Goal: Task Accomplishment & Management: Manage account settings

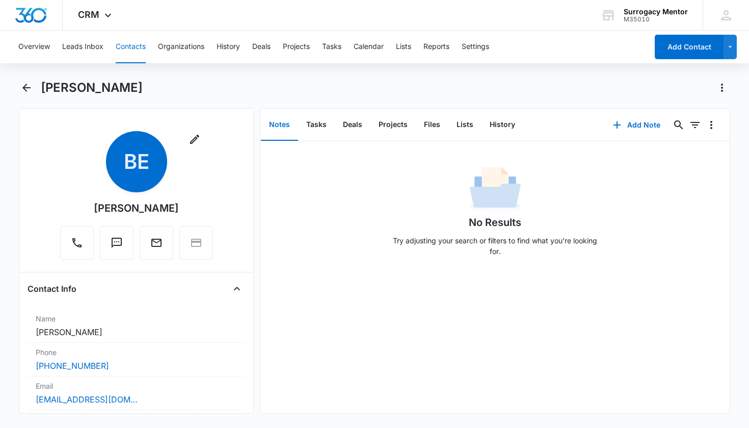
scroll to position [816, 0]
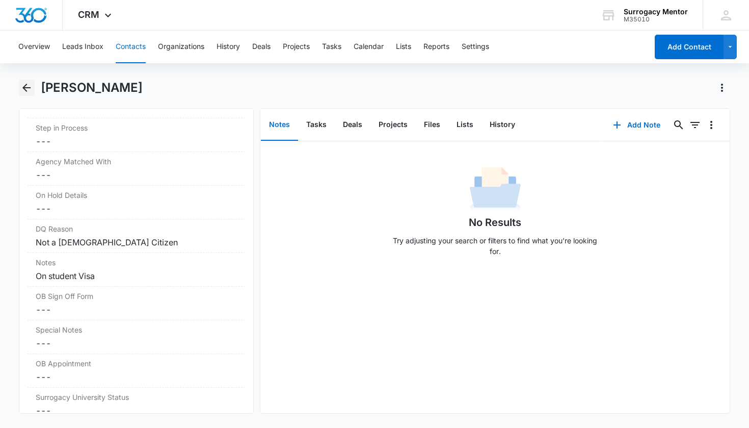
click at [24, 82] on icon "Back" at bounding box center [26, 88] width 12 height 12
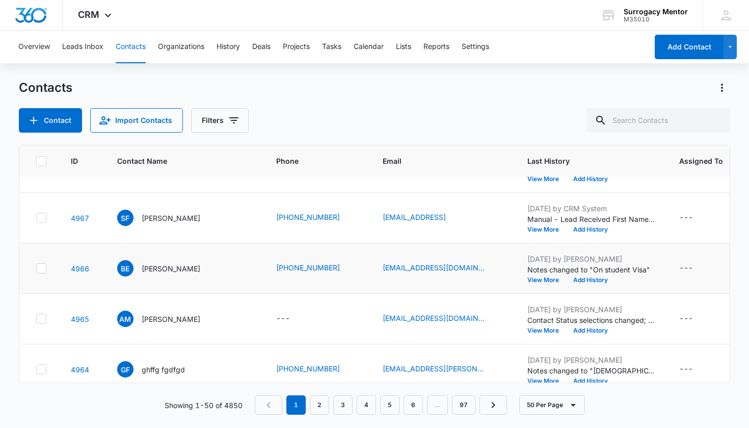
scroll to position [510, 0]
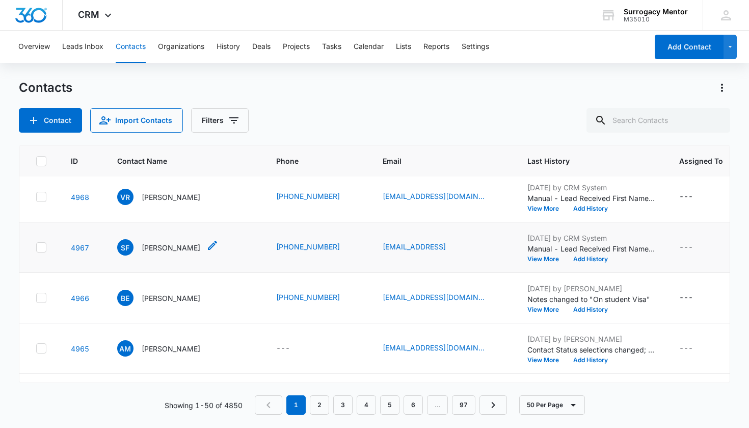
click at [190, 250] on p "[PERSON_NAME]" at bounding box center [171, 247] width 59 height 11
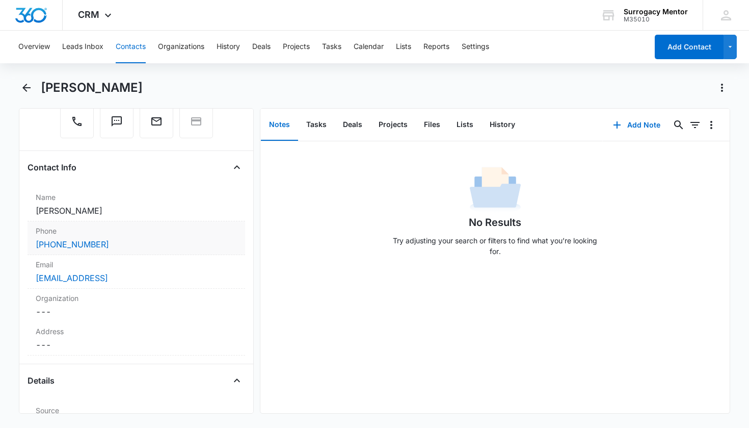
scroll to position [286, 0]
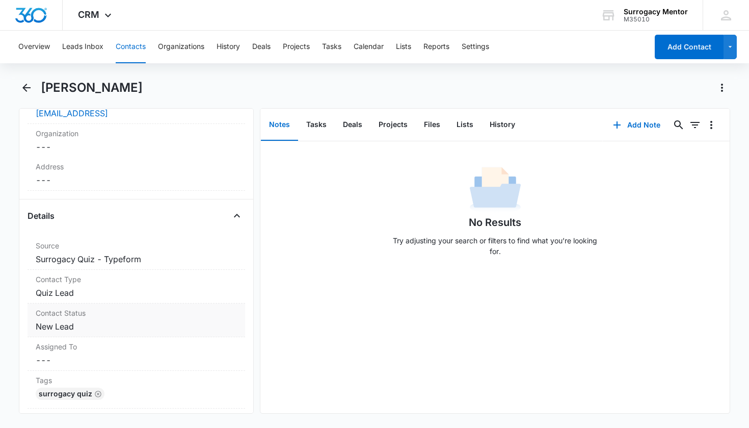
click at [63, 326] on dd "Cancel Save Changes New Lead" at bounding box center [137, 326] width 202 height 12
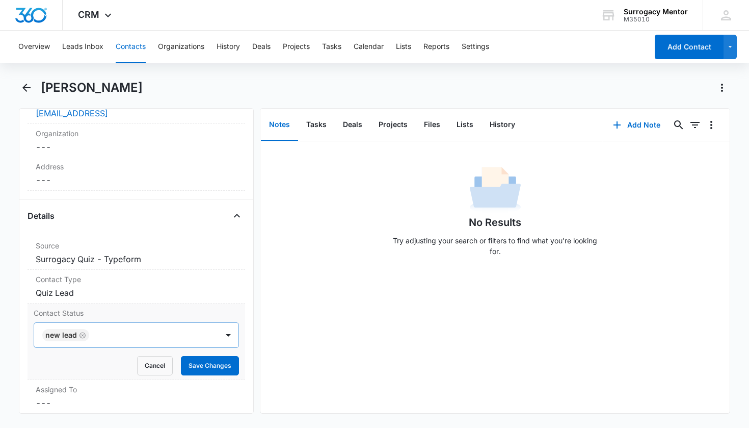
click at [82, 335] on icon "Remove New Lead" at bounding box center [83, 335] width 6 height 6
click at [114, 336] on div at bounding box center [124, 335] width 162 height 14
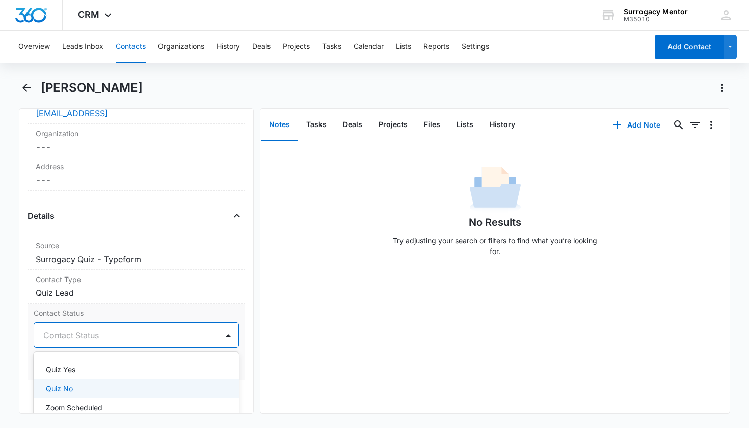
click at [94, 385] on div "Quiz No" at bounding box center [135, 388] width 179 height 11
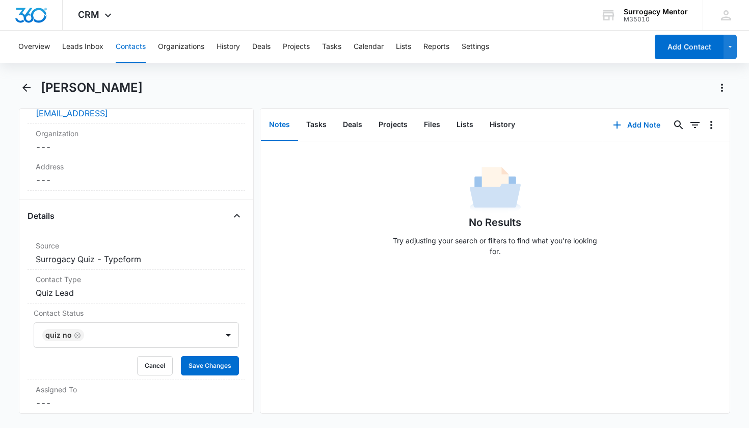
click at [241, 359] on div "Remove SF [PERSON_NAME] Contact Info Name Cancel Save Changes [PERSON_NAME] Pho…" at bounding box center [136, 260] width 235 height 305
click at [224, 365] on button "Save Changes" at bounding box center [210, 365] width 58 height 19
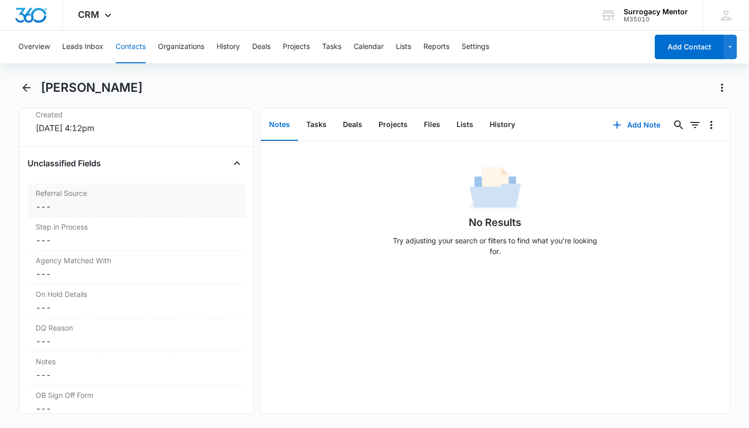
scroll to position [867, 0]
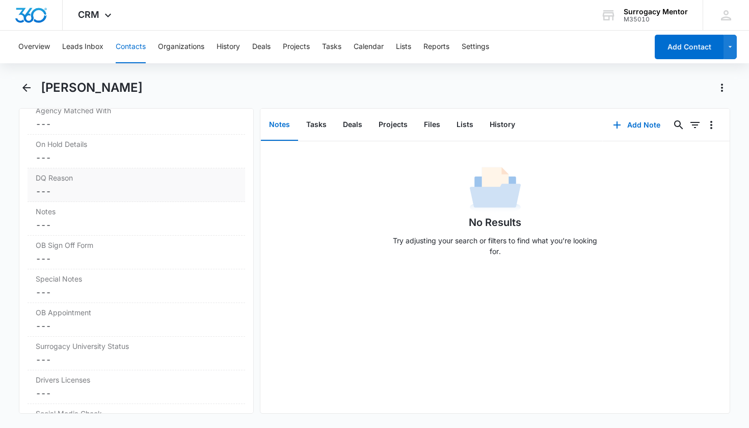
click at [76, 181] on label "DQ Reason" at bounding box center [137, 177] width 202 height 11
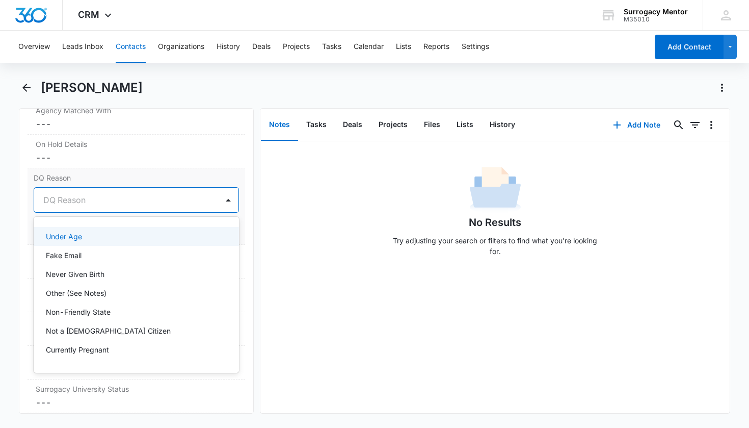
click at [84, 198] on div "DQ Reason" at bounding box center [124, 200] width 162 height 12
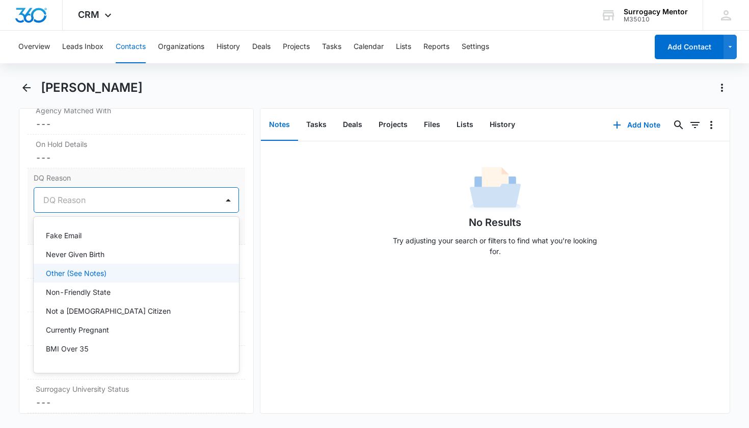
scroll to position [33, 0]
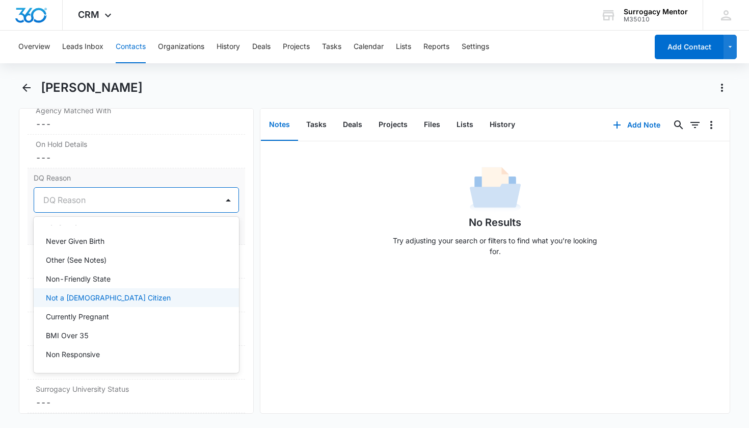
click at [93, 290] on div "Not a [DEMOGRAPHIC_DATA] Citizen" at bounding box center [137, 297] width 206 height 19
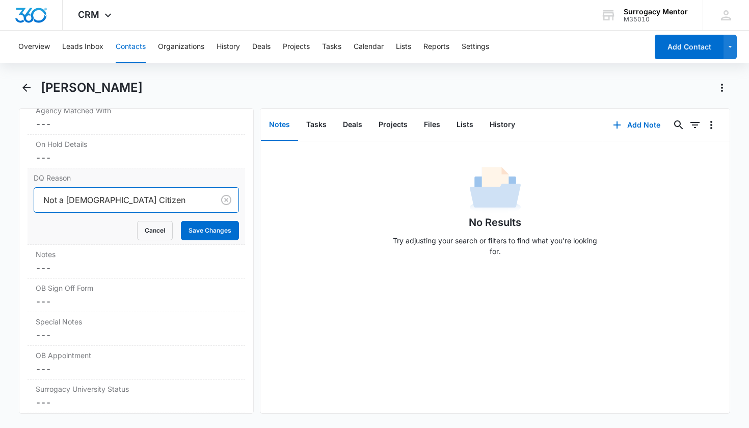
click at [223, 232] on button "Save Changes" at bounding box center [210, 230] width 58 height 19
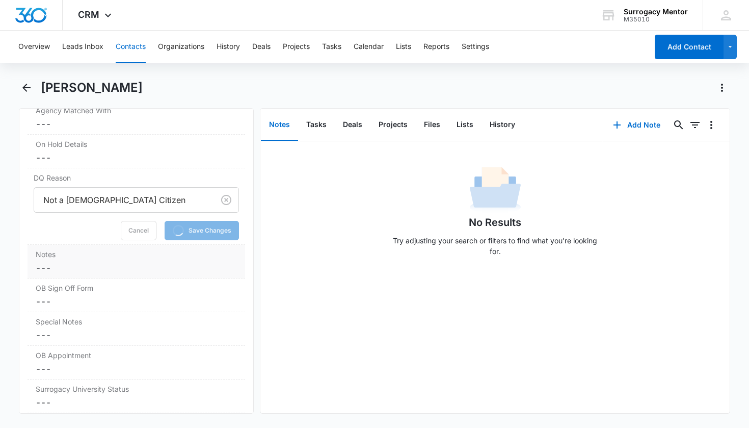
click at [91, 266] on dd "Cancel Save Changes ---" at bounding box center [137, 267] width 202 height 12
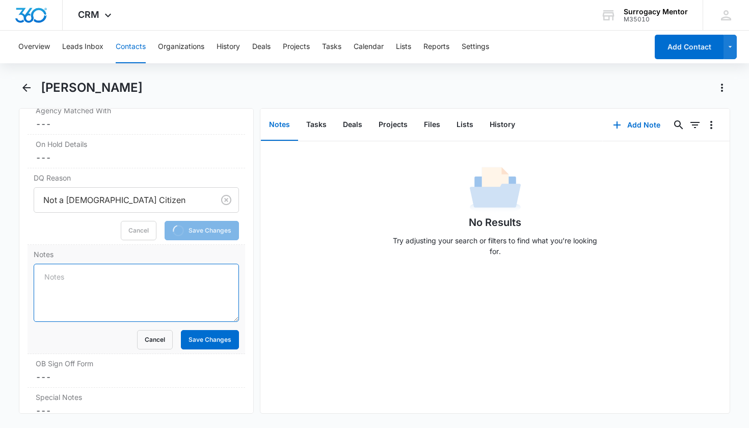
click at [82, 276] on textarea "Notes" at bounding box center [137, 292] width 206 height 58
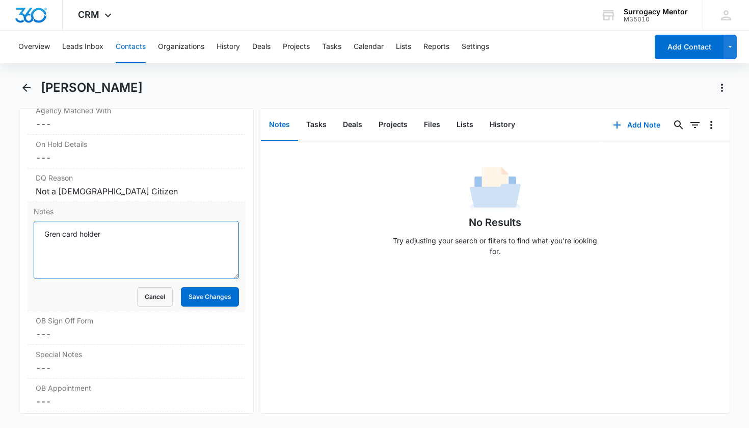
click at [56, 238] on textarea "Gren card holder" at bounding box center [137, 250] width 206 height 58
click at [61, 231] on textarea "Gren card holder" at bounding box center [137, 250] width 206 height 58
click at [58, 234] on textarea "Gren card holder" at bounding box center [137, 250] width 206 height 58
type textarea "[DEMOGRAPHIC_DATA]"
click at [207, 301] on button "Save Changes" at bounding box center [210, 296] width 58 height 19
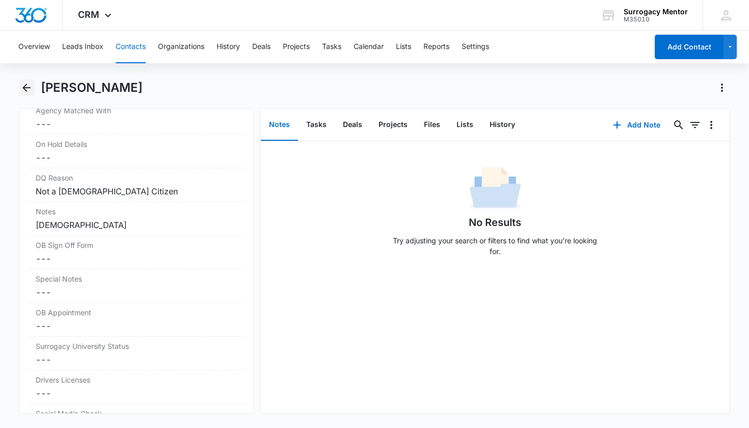
click at [21, 85] on icon "Back" at bounding box center [26, 88] width 12 height 12
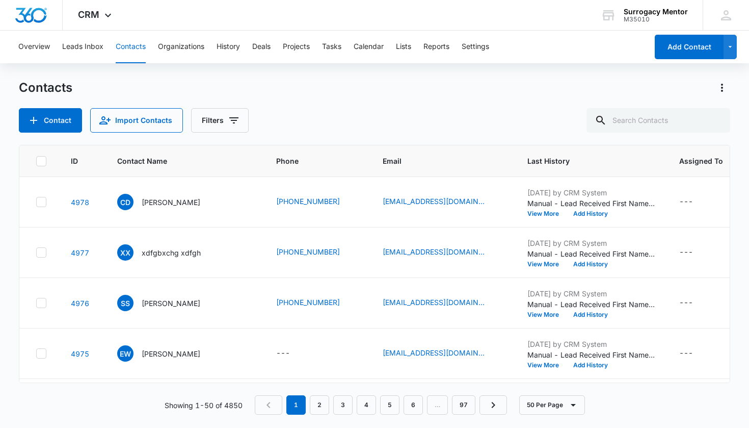
scroll to position [510, 0]
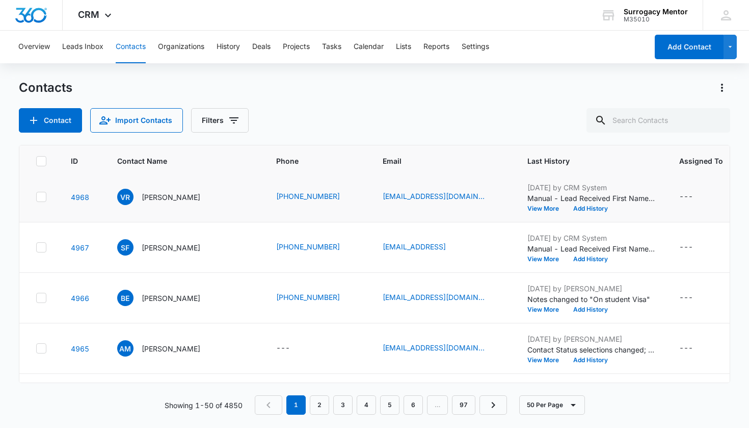
click at [162, 188] on td "VR [PERSON_NAME]" at bounding box center [184, 197] width 159 height 50
click at [162, 194] on p "[PERSON_NAME]" at bounding box center [171, 197] width 59 height 11
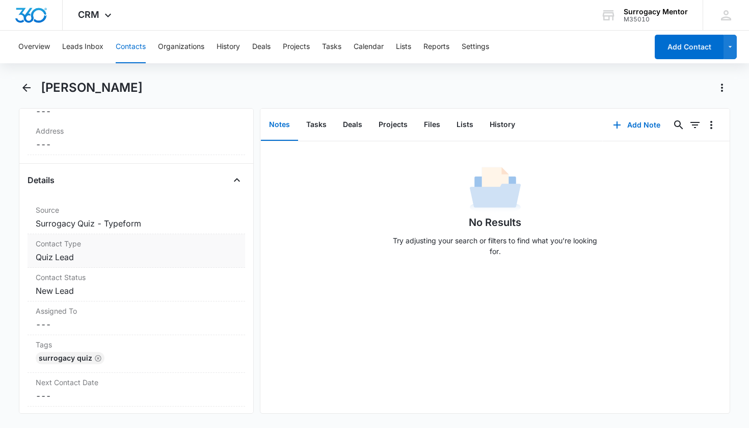
scroll to position [328, 0]
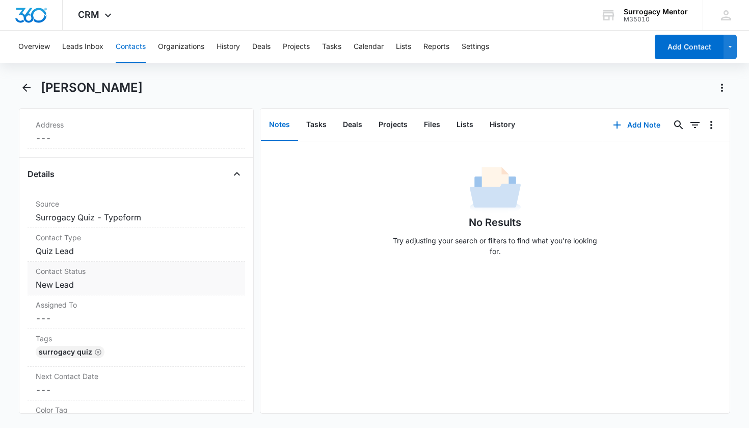
click at [58, 282] on dd "Cancel Save Changes New Lead" at bounding box center [137, 284] width 202 height 12
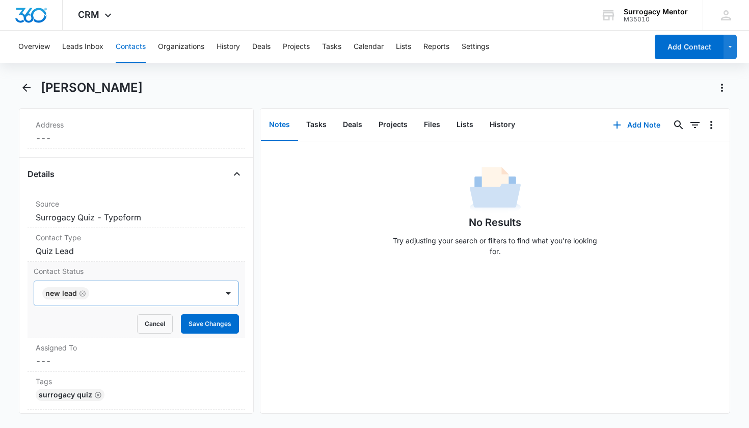
drag, startPoint x: 79, startPoint y: 294, endPoint x: 101, endPoint y: 290, distance: 22.6
click at [80, 294] on icon "Remove New Lead" at bounding box center [83, 293] width 6 height 6
click at [104, 289] on div at bounding box center [124, 293] width 162 height 14
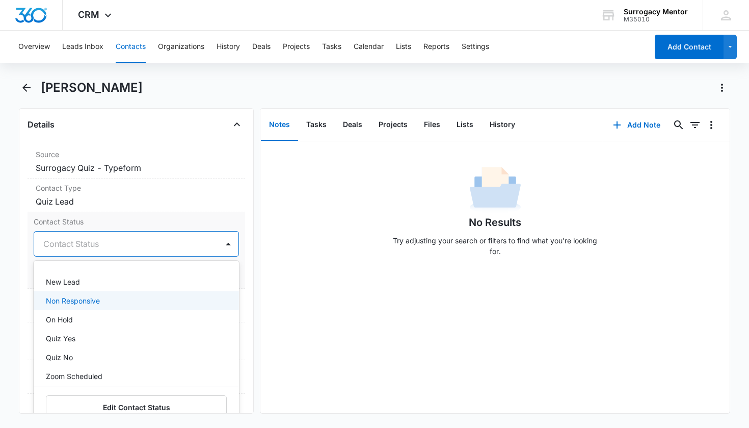
scroll to position [256, 0]
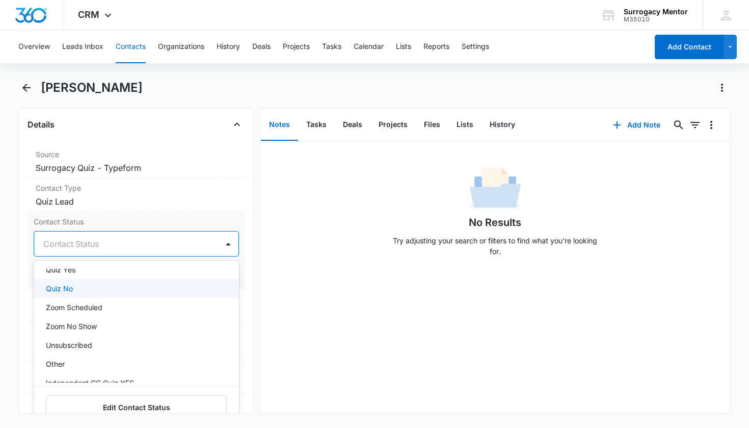
click at [105, 290] on div "Quiz No" at bounding box center [135, 288] width 179 height 11
click at [128, 275] on div "Quiz Yes" at bounding box center [137, 269] width 206 height 19
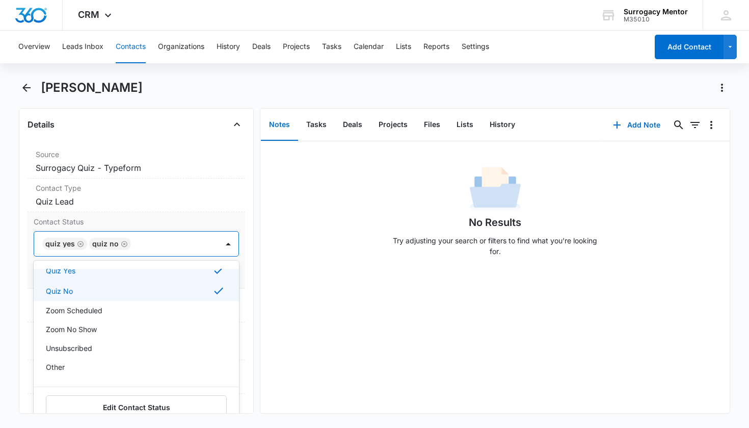
click at [213, 293] on icon at bounding box center [219, 290] width 12 height 12
click at [231, 268] on div "Select All Actively Screening Agreement Pending App No App Yes Disqualified Mat…" at bounding box center [137, 343] width 206 height 167
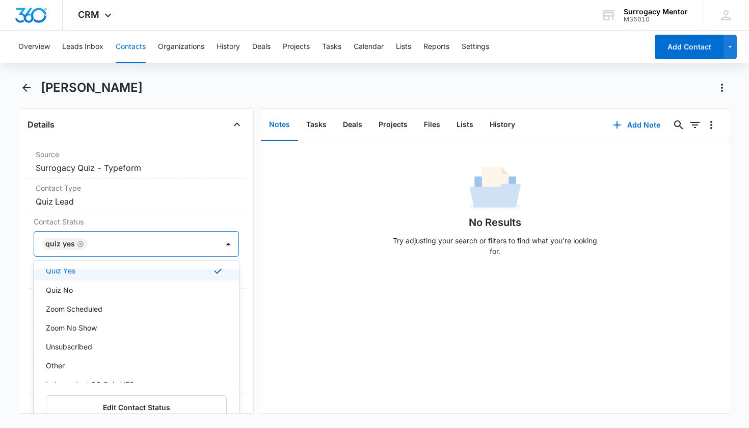
click at [241, 266] on div "Remove VR [PERSON_NAME] Contact Info Name Cancel Save Changes [PERSON_NAME] Pho…" at bounding box center [136, 260] width 235 height 305
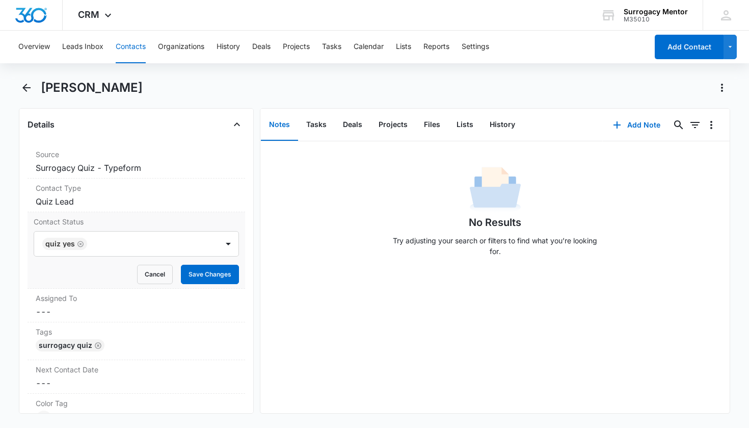
click at [213, 275] on button "Save Changes" at bounding box center [210, 273] width 58 height 19
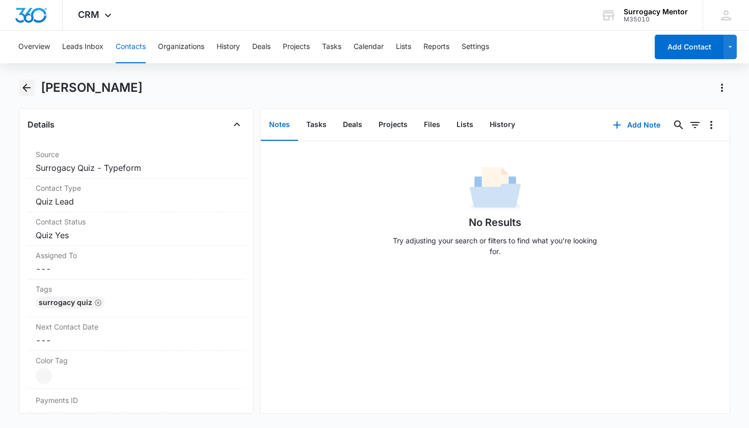
click at [25, 90] on icon "Back" at bounding box center [26, 88] width 8 height 8
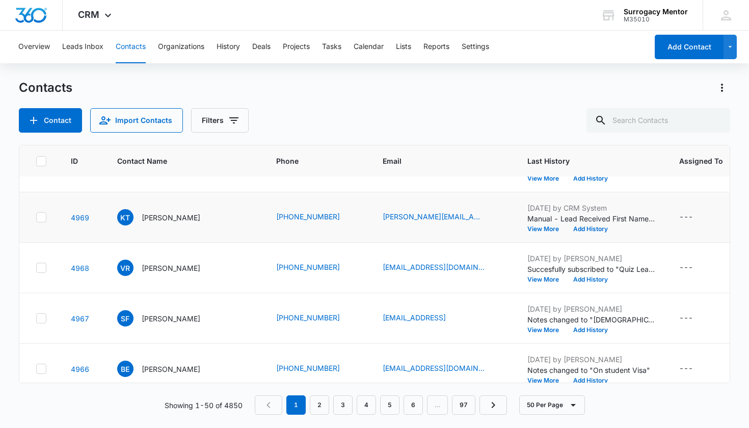
scroll to position [421, 0]
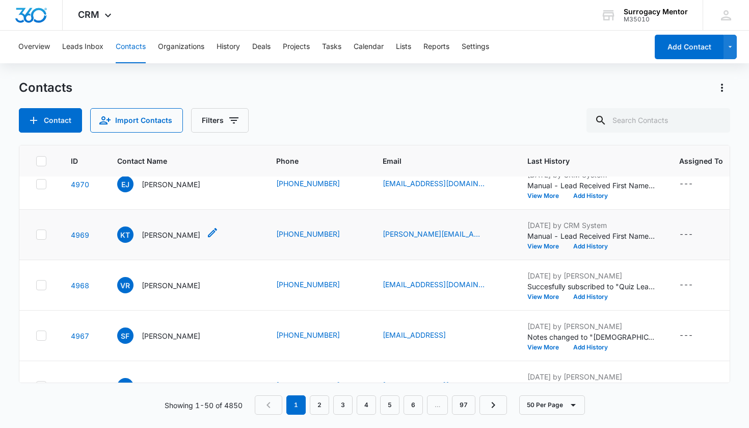
click at [187, 234] on p "[PERSON_NAME]" at bounding box center [171, 234] width 59 height 11
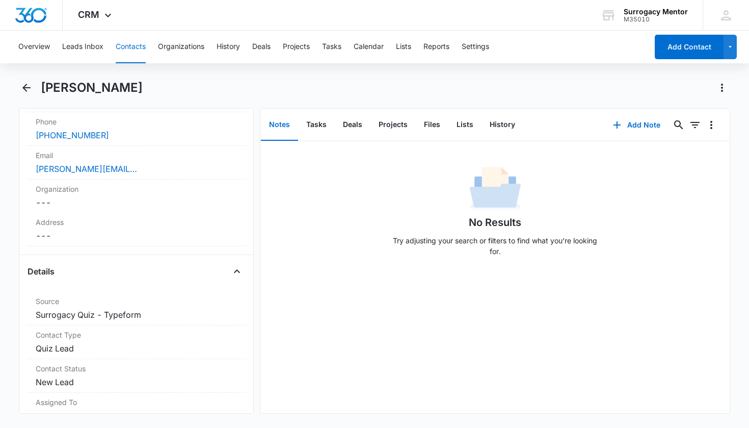
scroll to position [320, 0]
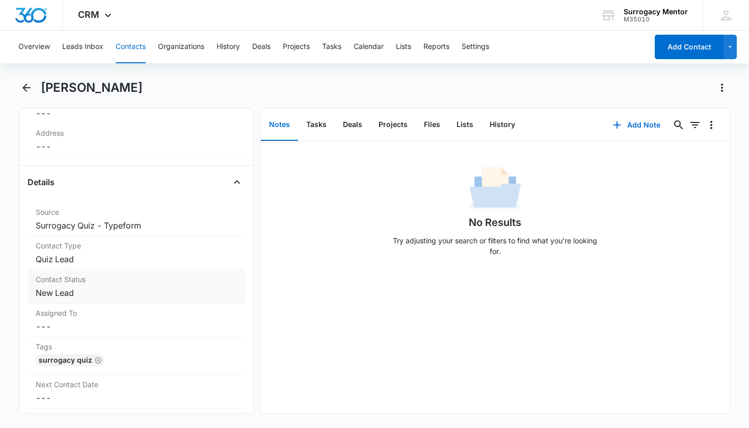
click at [66, 295] on dd "Cancel Save Changes New Lead" at bounding box center [137, 292] width 202 height 12
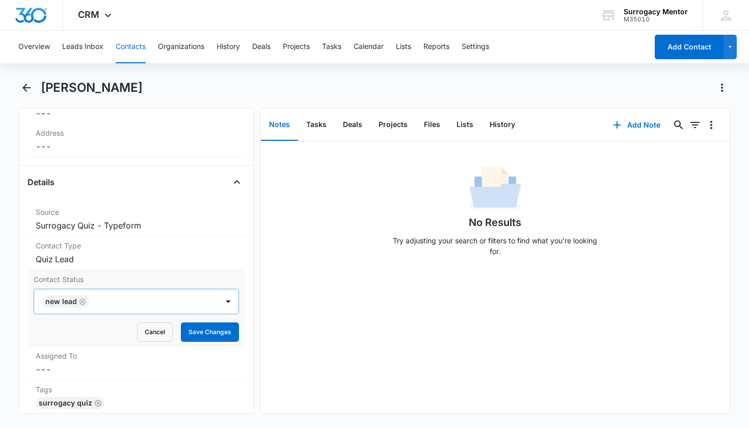
click at [82, 301] on icon "Remove New Lead" at bounding box center [82, 302] width 7 height 8
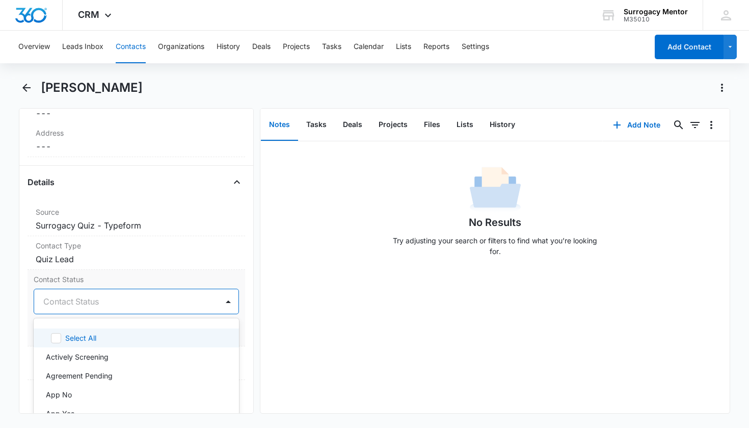
click at [97, 303] on div "Contact Status" at bounding box center [124, 301] width 162 height 12
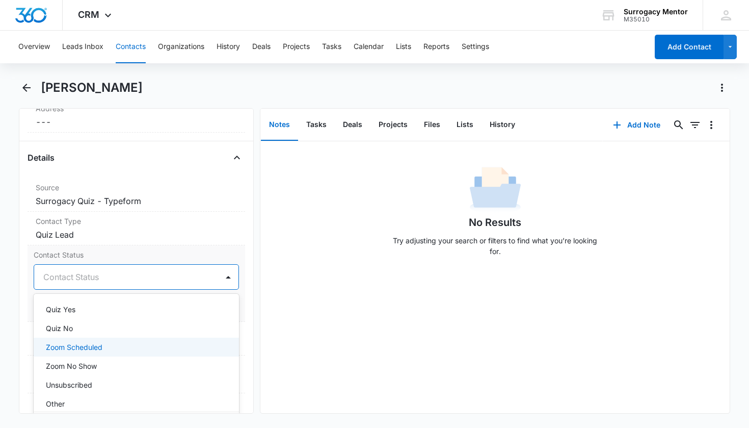
scroll to position [226, 0]
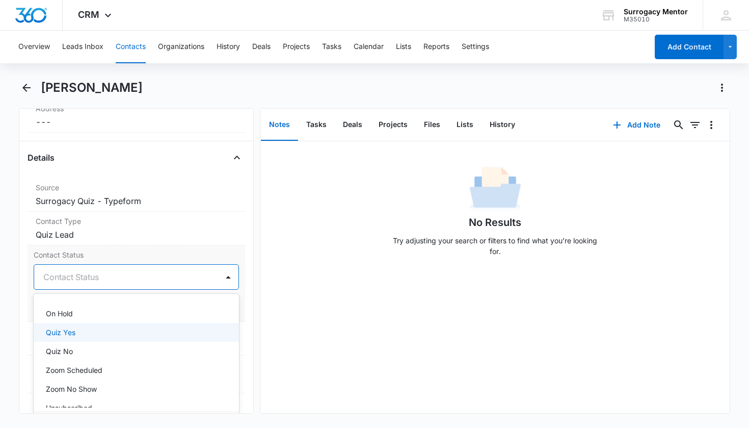
click at [94, 328] on div "Quiz Yes" at bounding box center [135, 332] width 179 height 11
click at [238, 302] on div "Remove KT [PERSON_NAME] Contact Info Name Cancel Save Changes [PERSON_NAME] Pho…" at bounding box center [136, 260] width 235 height 305
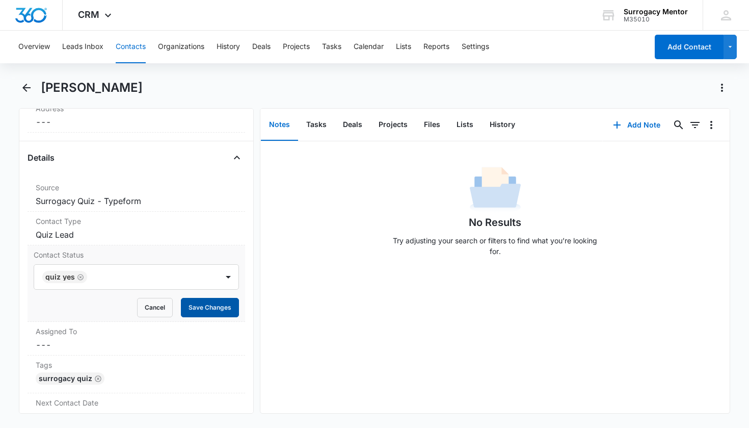
click at [221, 308] on button "Save Changes" at bounding box center [210, 307] width 58 height 19
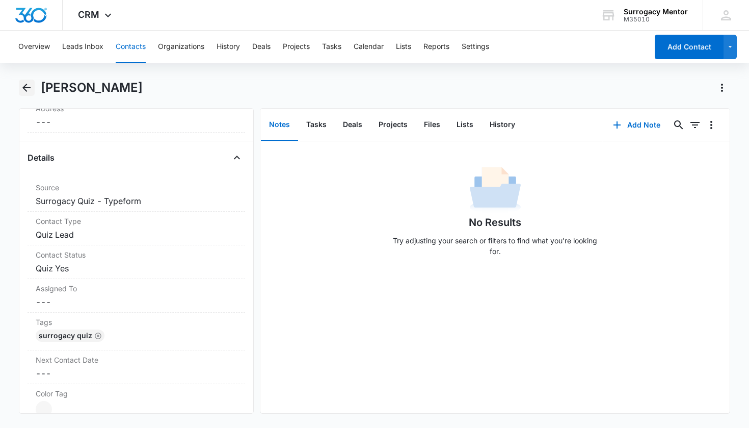
click at [28, 92] on icon "Back" at bounding box center [26, 88] width 12 height 12
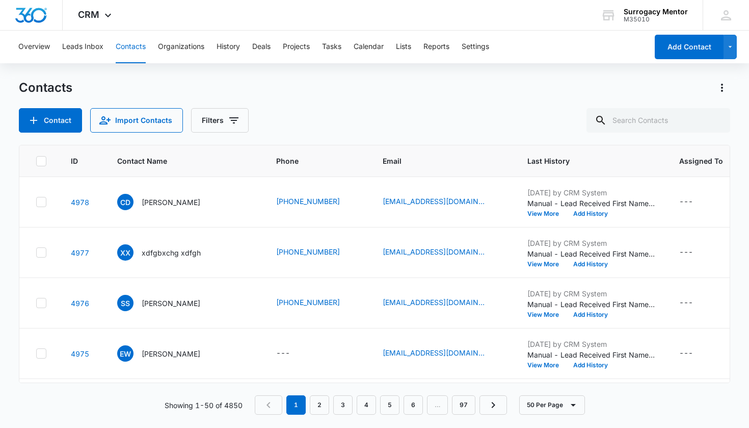
scroll to position [421, 0]
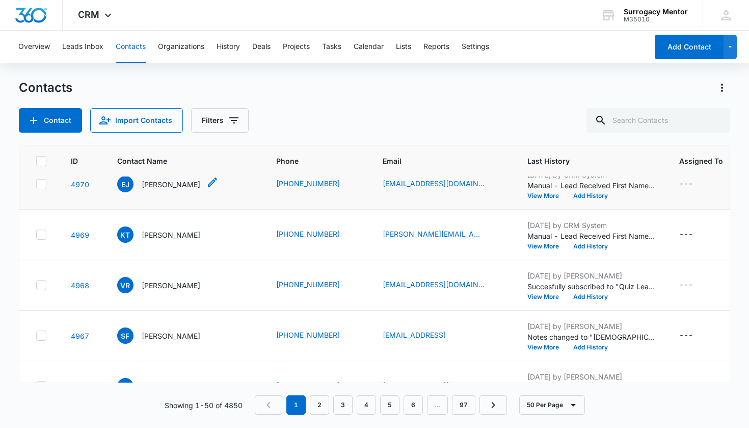
click at [168, 184] on p "[PERSON_NAME]" at bounding box center [171, 184] width 59 height 11
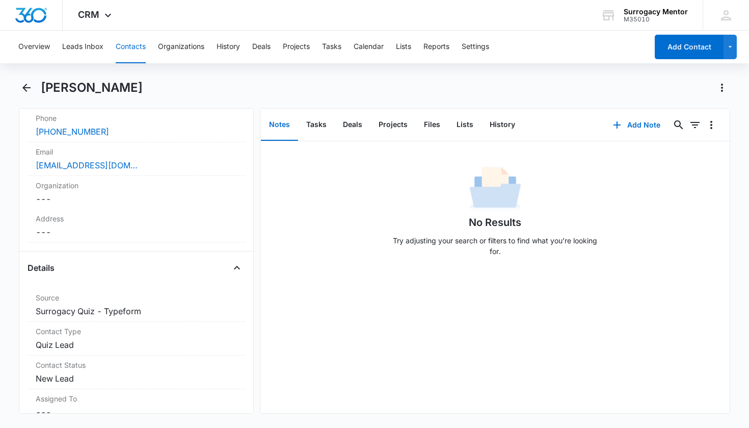
scroll to position [246, 0]
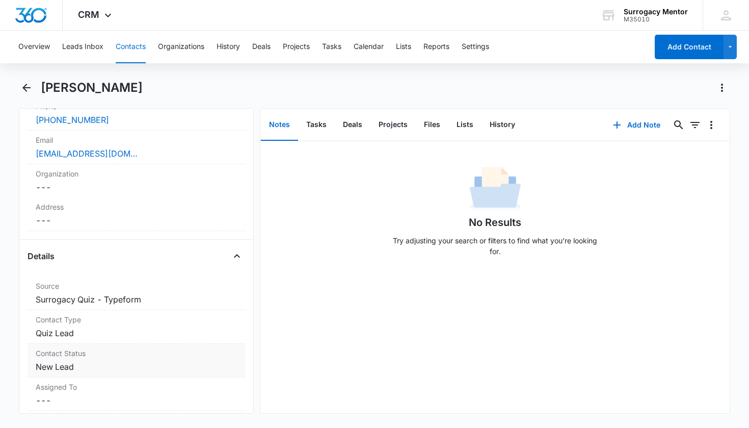
click at [67, 370] on dd "Cancel Save Changes New Lead" at bounding box center [137, 366] width 202 height 12
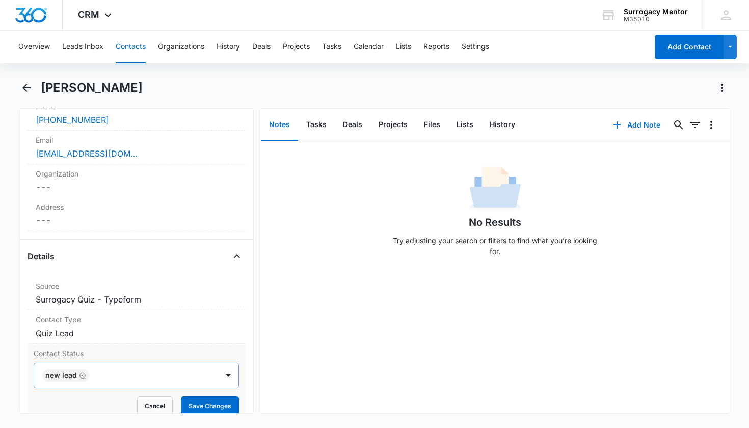
click at [86, 376] on div "New Lead" at bounding box center [65, 375] width 47 height 12
click at [85, 376] on icon "Remove New Lead" at bounding box center [83, 375] width 6 height 6
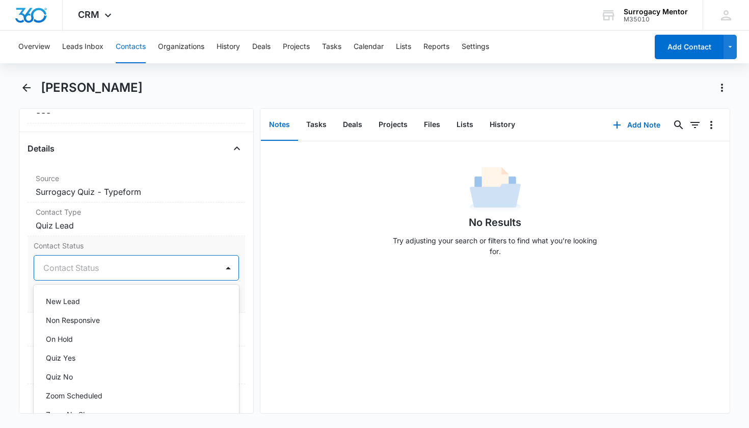
scroll to position [234, 0]
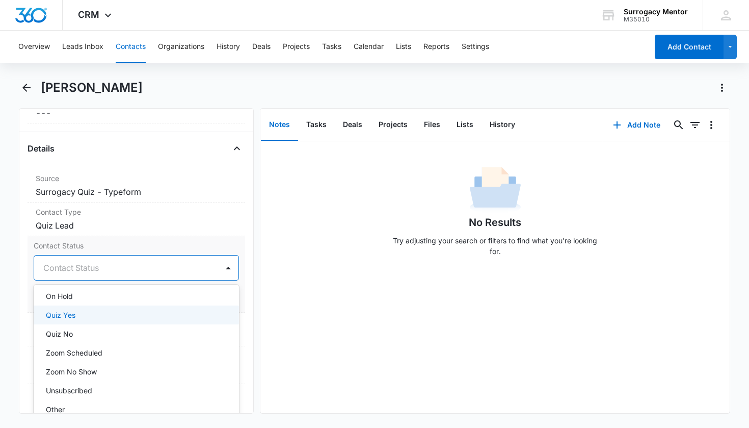
click at [110, 320] on div "Quiz Yes" at bounding box center [137, 314] width 206 height 19
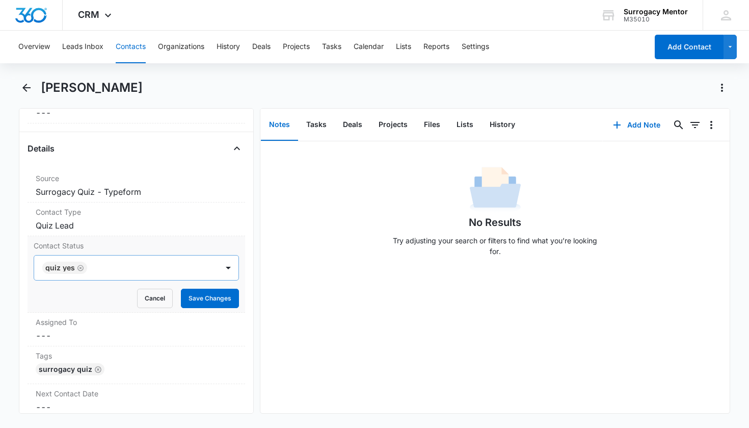
click at [235, 297] on div "Contact Status Quiz Yes Cancel Save Changes" at bounding box center [137, 274] width 218 height 76
click at [220, 302] on button "Save Changes" at bounding box center [210, 297] width 58 height 19
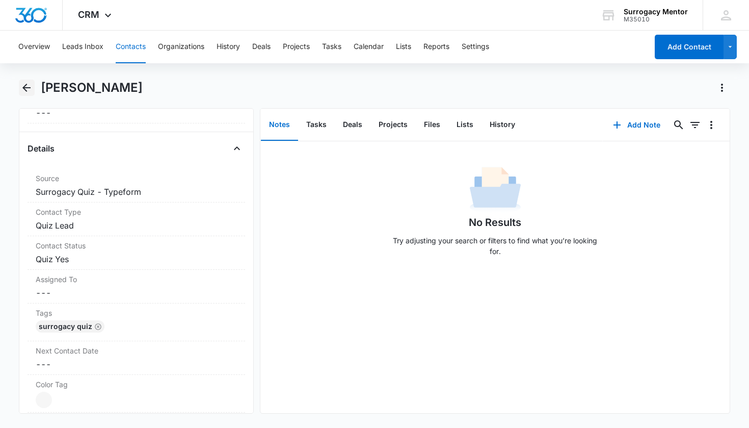
click at [30, 89] on icon "Back" at bounding box center [26, 88] width 12 height 12
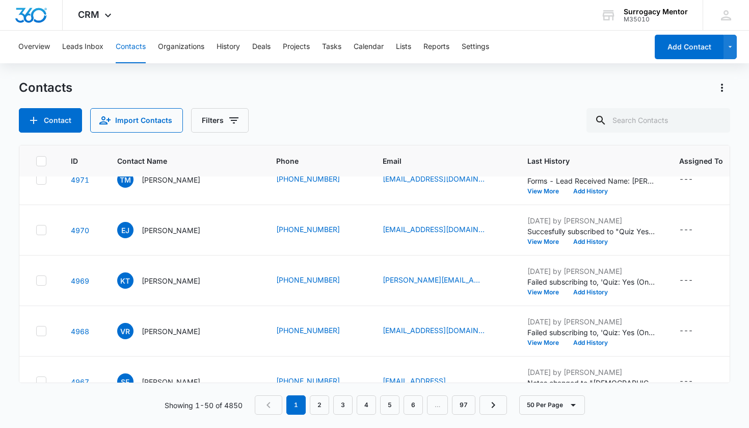
scroll to position [365, 0]
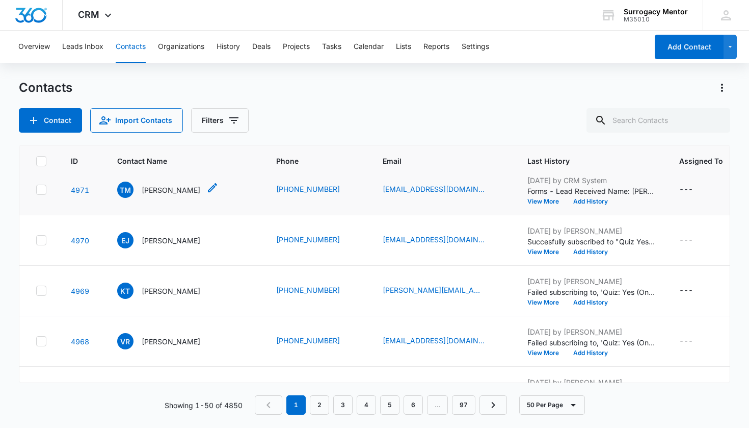
click at [179, 192] on p "[PERSON_NAME]" at bounding box center [171, 189] width 59 height 11
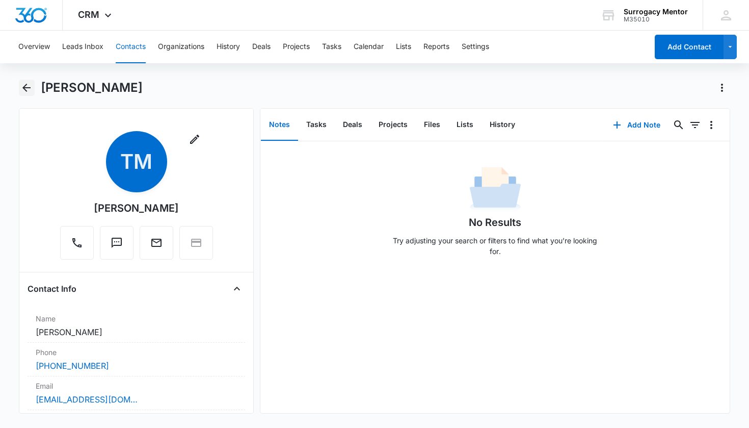
click at [29, 90] on icon "Back" at bounding box center [26, 88] width 12 height 12
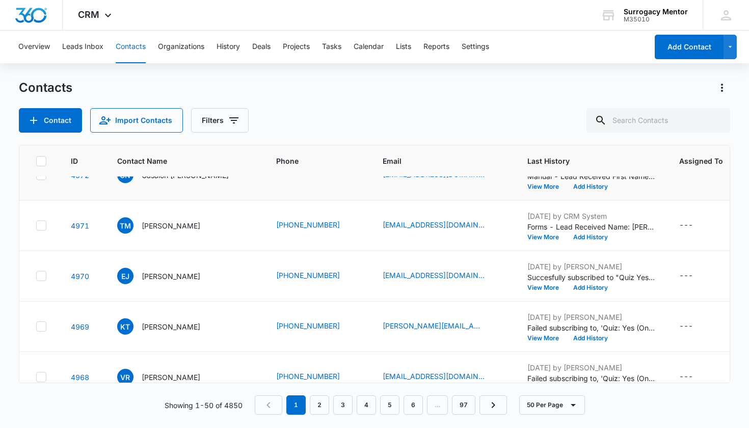
scroll to position [250, 0]
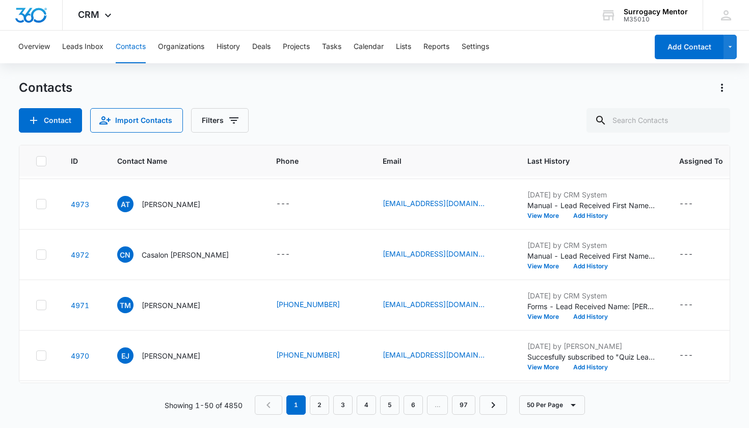
click at [179, 254] on p "Casalon [PERSON_NAME]" at bounding box center [185, 254] width 87 height 11
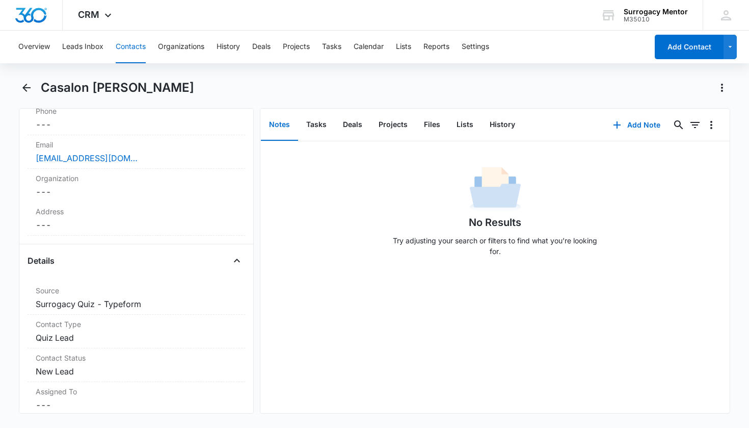
scroll to position [342, 0]
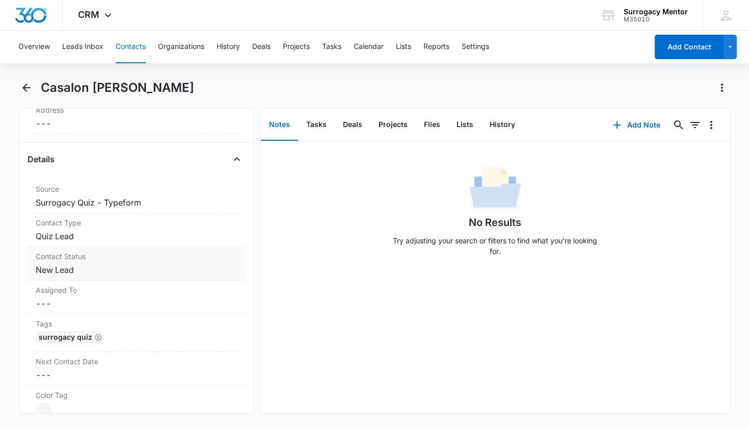
click at [58, 273] on dd "Cancel Save Changes New Lead" at bounding box center [137, 269] width 202 height 12
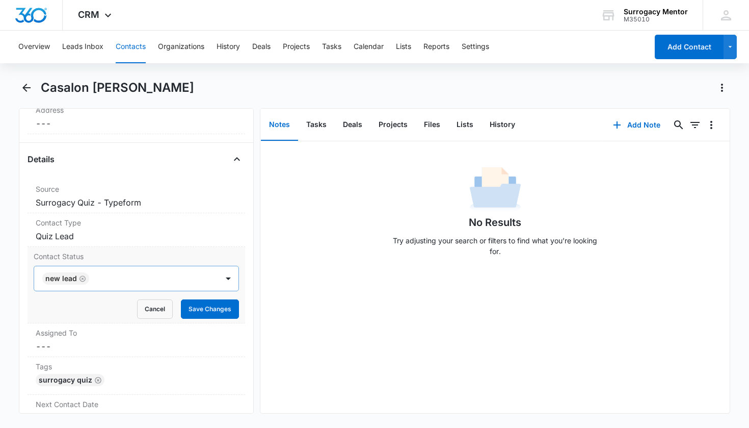
click at [81, 277] on icon "Remove New Lead" at bounding box center [82, 279] width 7 height 8
click at [88, 279] on div "Contact Status" at bounding box center [124, 278] width 162 height 12
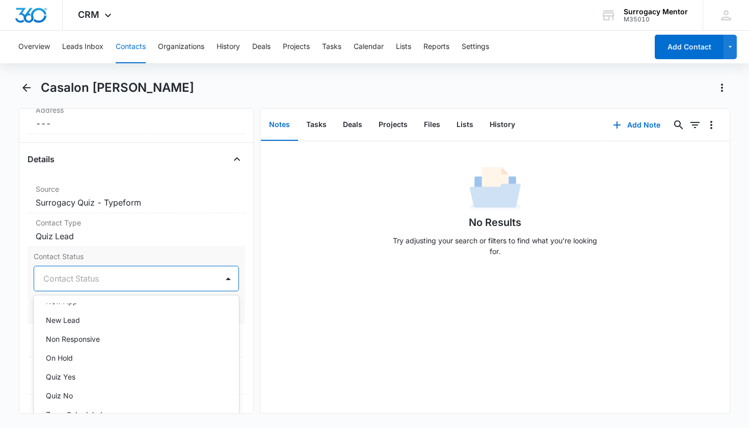
scroll to position [195, 0]
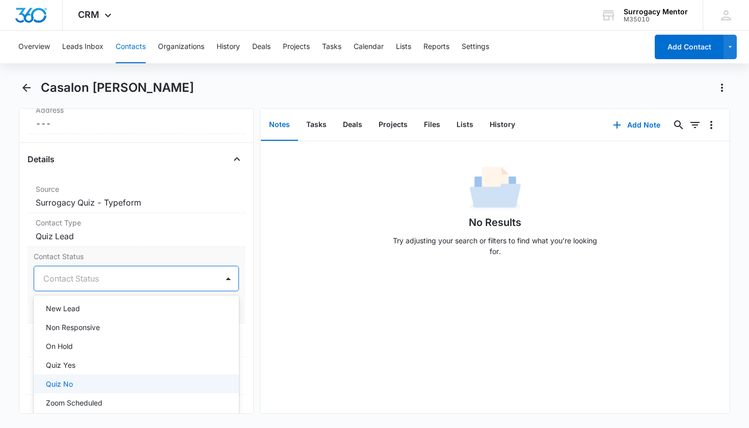
click at [69, 381] on p "Quiz No" at bounding box center [59, 383] width 27 height 11
click at [240, 301] on div "Remove CN Casalon [PERSON_NAME] Contact Info Name Cancel Save Changes Casalon […" at bounding box center [136, 260] width 235 height 305
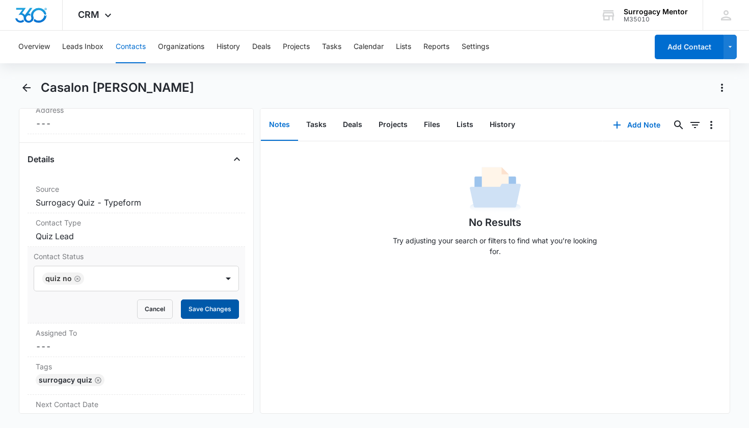
click at [230, 308] on button "Save Changes" at bounding box center [210, 308] width 58 height 19
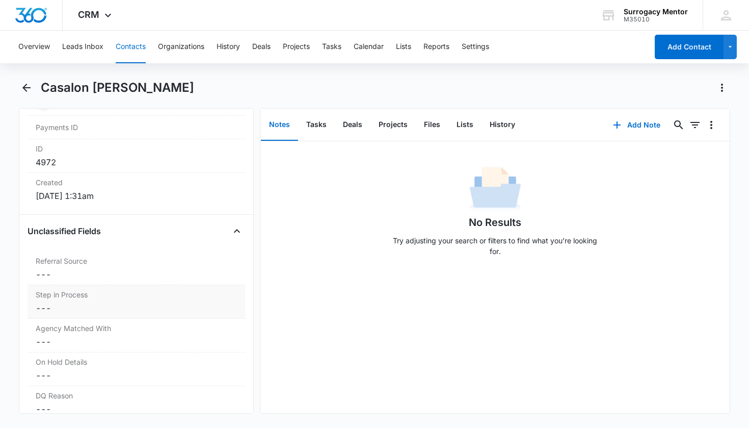
scroll to position [695, 0]
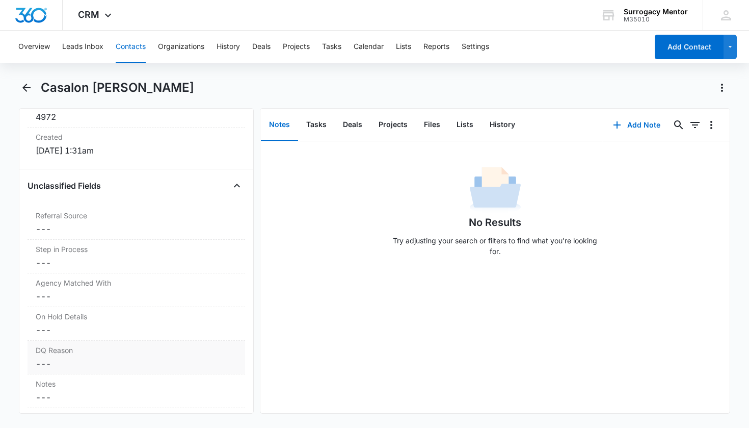
click at [67, 344] on div "DQ Reason Cancel Save Changes ---" at bounding box center [137, 357] width 218 height 34
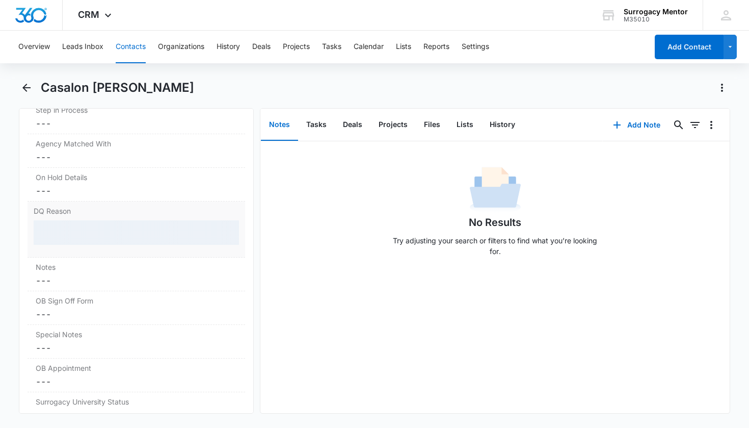
scroll to position [836, 0]
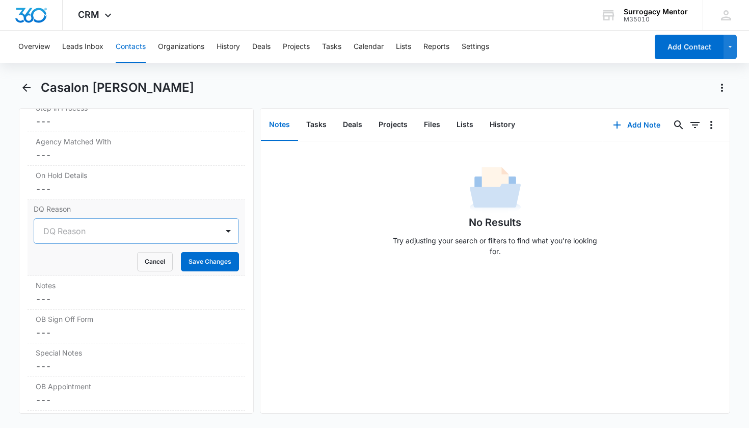
click at [84, 233] on div "DQ Reason" at bounding box center [124, 231] width 162 height 12
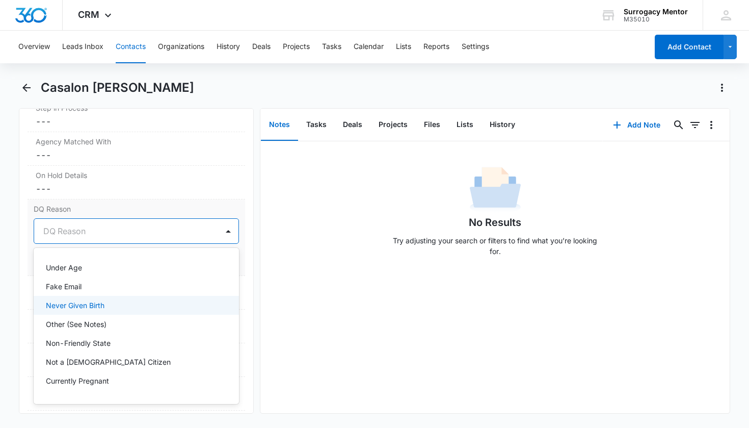
click at [90, 300] on p "Never Given Birth" at bounding box center [75, 305] width 59 height 11
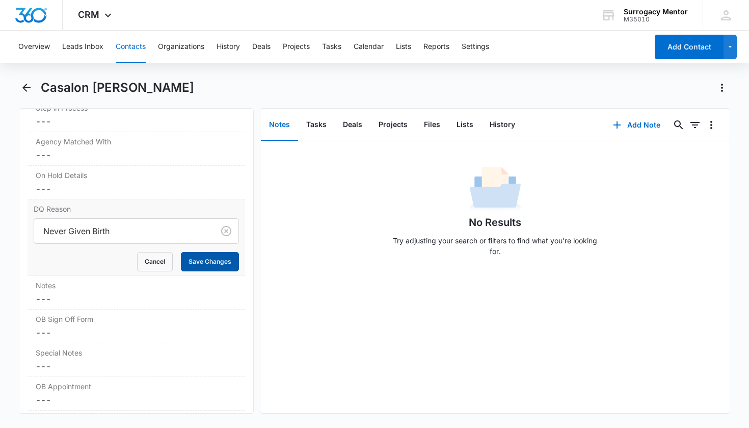
click at [188, 262] on button "Save Changes" at bounding box center [210, 261] width 58 height 19
click at [97, 298] on dd "Cancel Save Changes ---" at bounding box center [137, 299] width 202 height 12
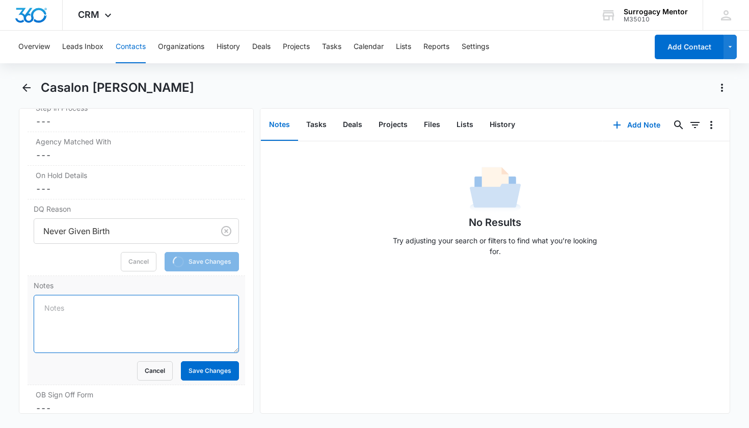
click at [97, 298] on textarea "Notes" at bounding box center [137, 324] width 206 height 58
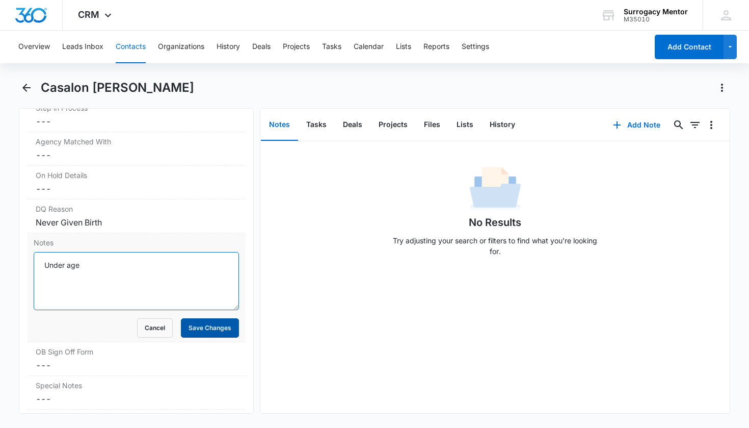
type textarea "Under age"
click at [221, 332] on button "Save Changes" at bounding box center [210, 327] width 58 height 19
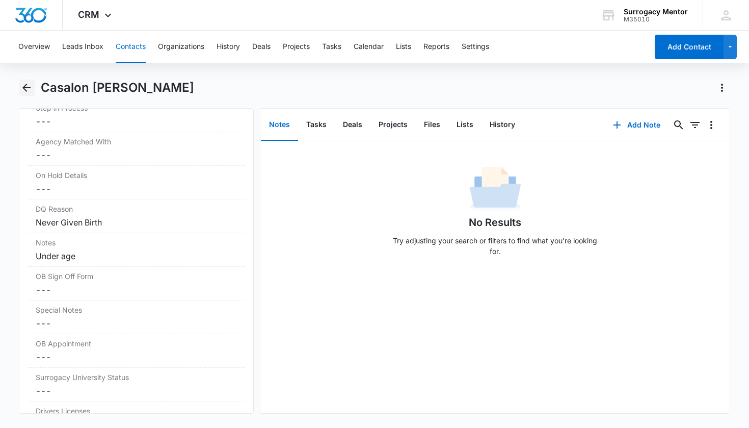
click at [28, 86] on icon "Back" at bounding box center [26, 88] width 12 height 12
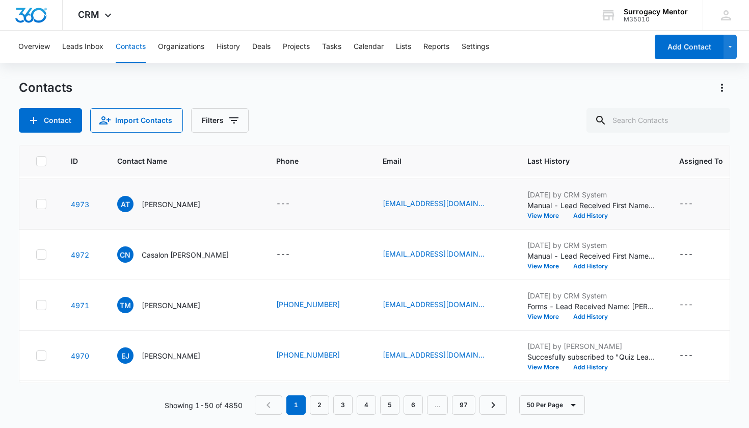
scroll to position [248, 0]
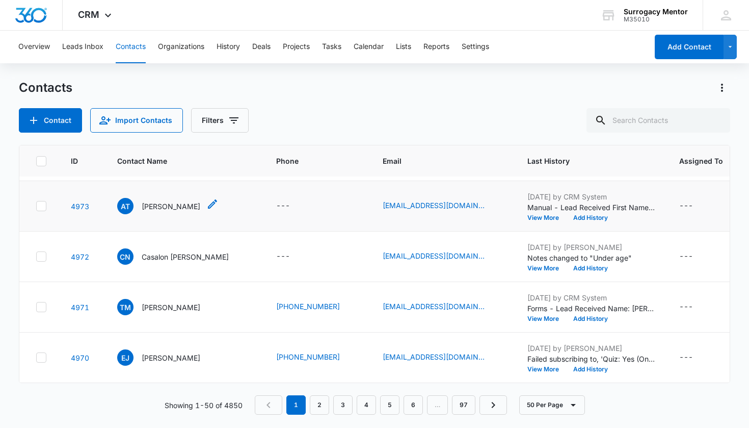
click at [177, 210] on p "[PERSON_NAME]" at bounding box center [171, 206] width 59 height 11
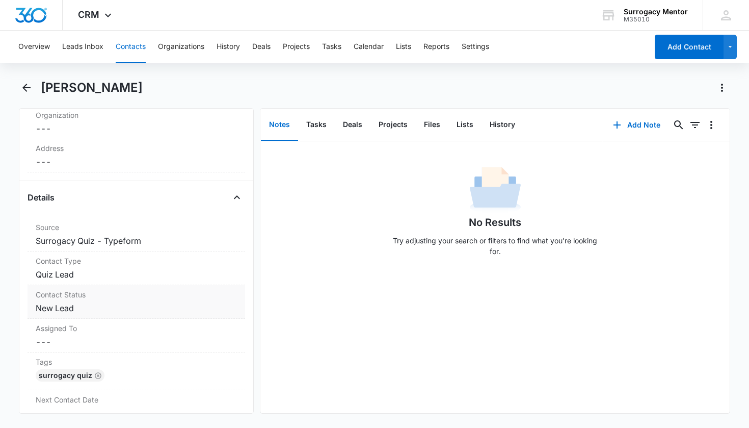
scroll to position [383, 0]
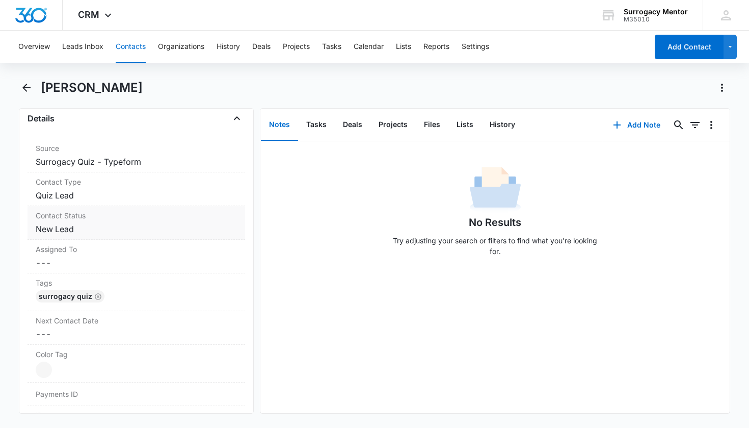
click at [69, 235] on div "Contact Status Cancel Save Changes New Lead" at bounding box center [137, 223] width 218 height 34
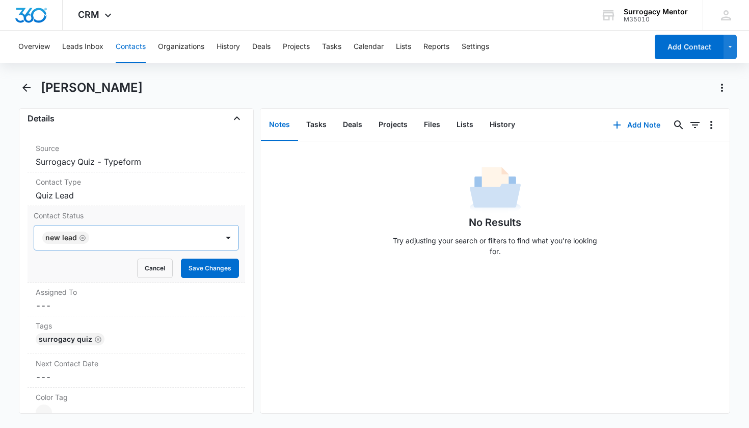
click at [83, 239] on icon "Remove New Lead" at bounding box center [83, 237] width 6 height 6
click at [94, 236] on div "Contact Status" at bounding box center [124, 237] width 162 height 12
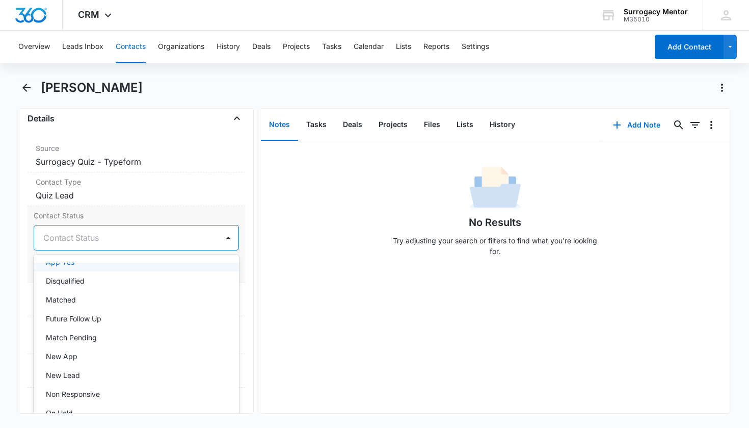
scroll to position [147, 0]
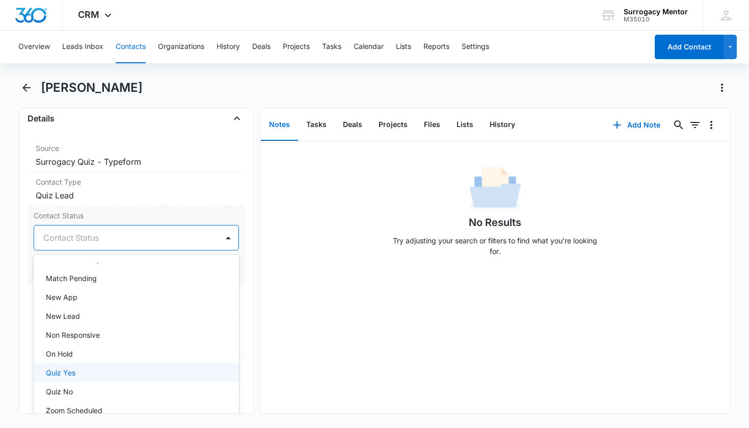
click at [85, 367] on div "Quiz Yes" at bounding box center [135, 372] width 179 height 11
click at [239, 262] on div "Remove AT [PERSON_NAME] Contact Info Name Cancel Save Changes [PERSON_NAME] Pho…" at bounding box center [136, 260] width 235 height 305
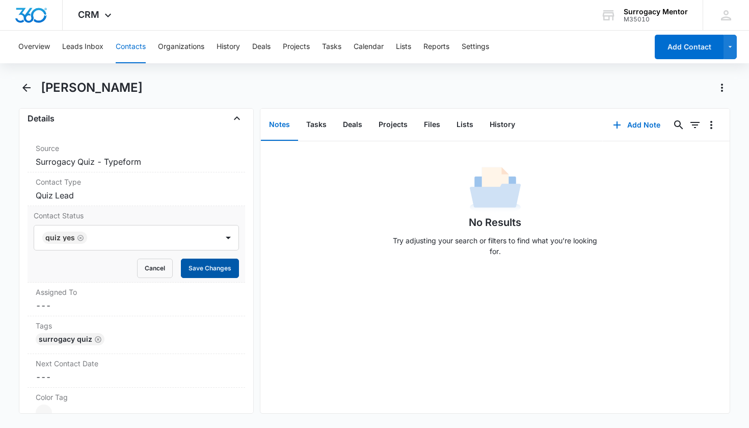
click at [220, 272] on button "Save Changes" at bounding box center [210, 267] width 58 height 19
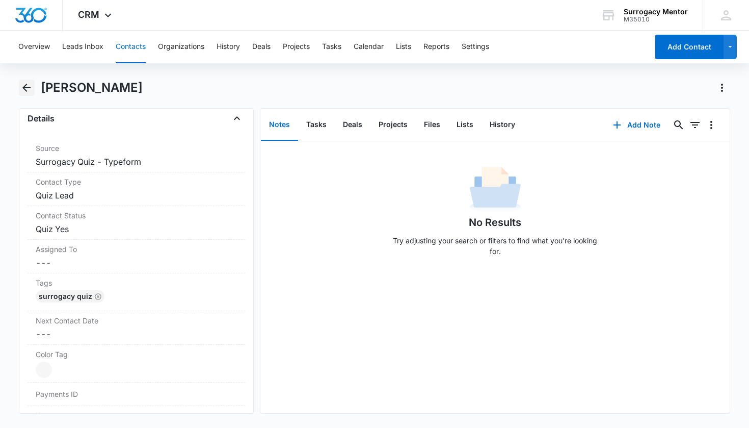
click at [30, 91] on icon "Back" at bounding box center [26, 88] width 12 height 12
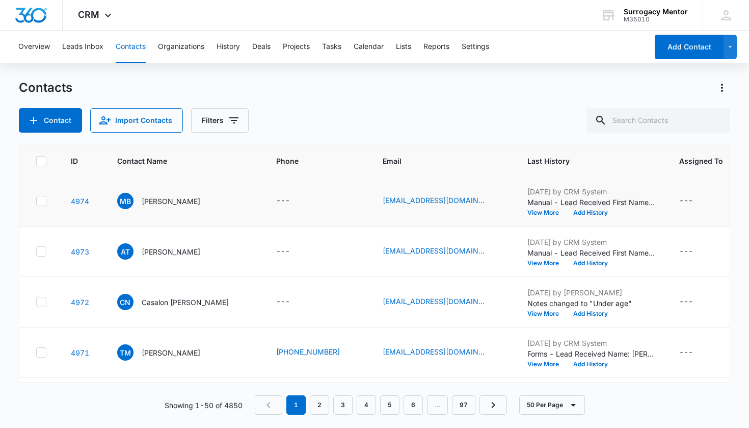
scroll to position [201, 0]
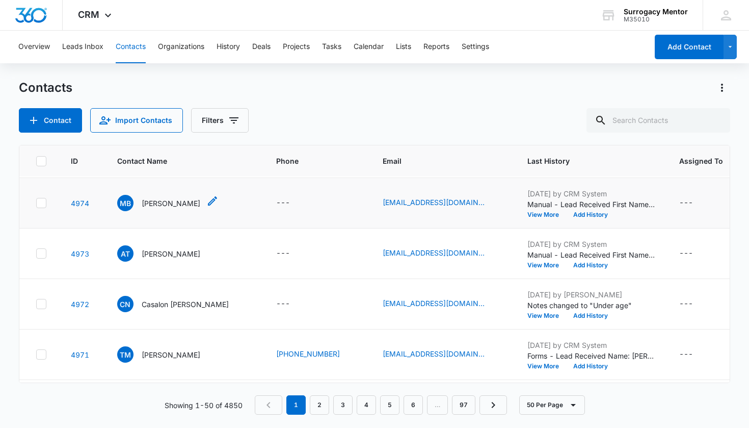
click at [186, 207] on p "[PERSON_NAME]" at bounding box center [171, 203] width 59 height 11
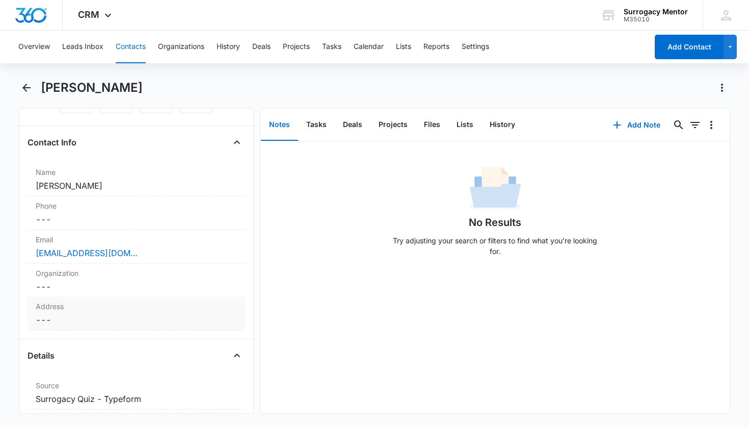
scroll to position [269, 0]
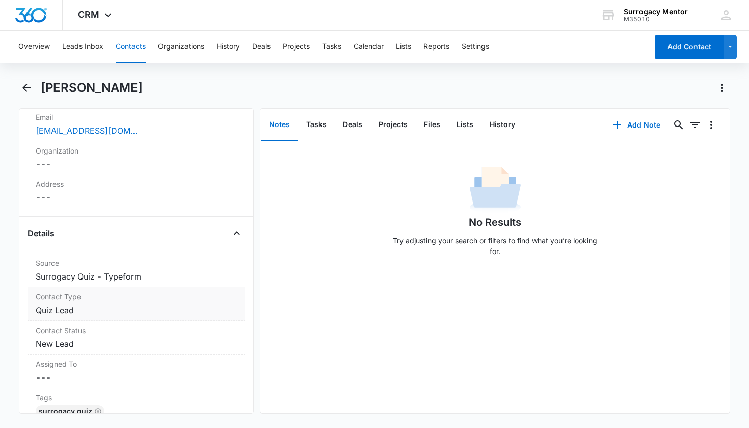
click at [68, 311] on dd "Cancel Save Changes Quiz Lead" at bounding box center [137, 310] width 202 height 12
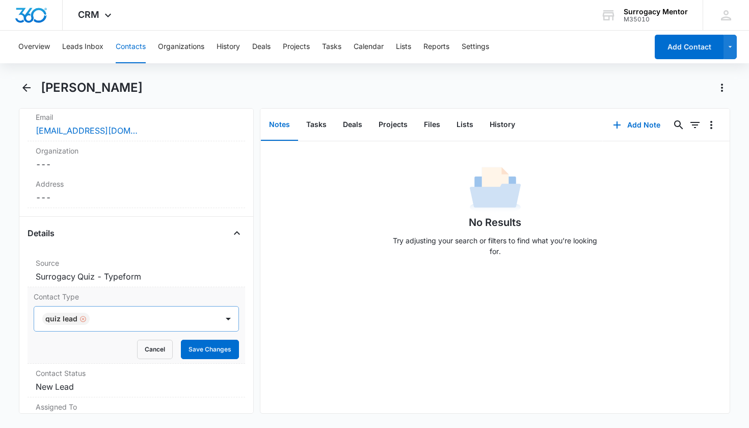
click at [77, 319] on div "Remove Quiz Lead" at bounding box center [81, 318] width 9 height 7
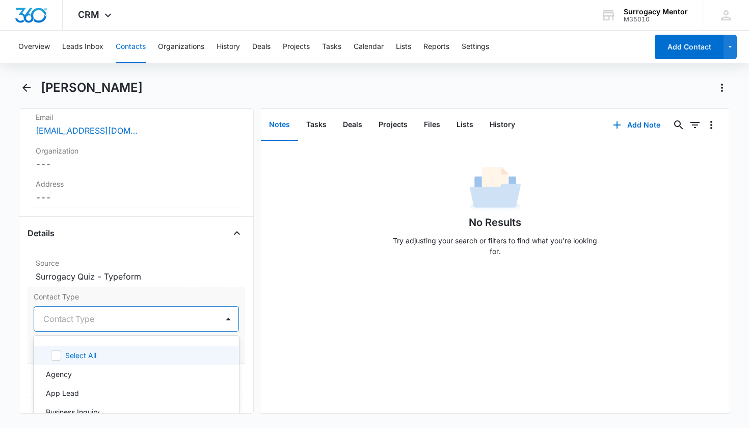
click at [83, 318] on div "Contact Type" at bounding box center [124, 318] width 162 height 12
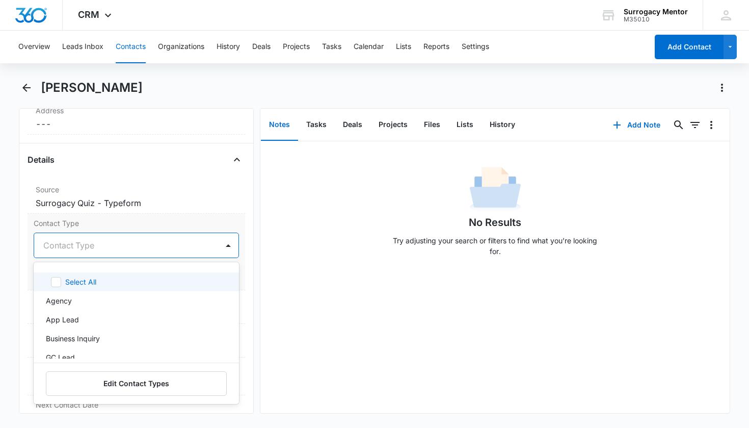
scroll to position [2, 0]
click at [242, 205] on div "Remove MB [PERSON_NAME] Contact Info Name Cancel Save Changes [PERSON_NAME] Pho…" at bounding box center [136, 260] width 235 height 305
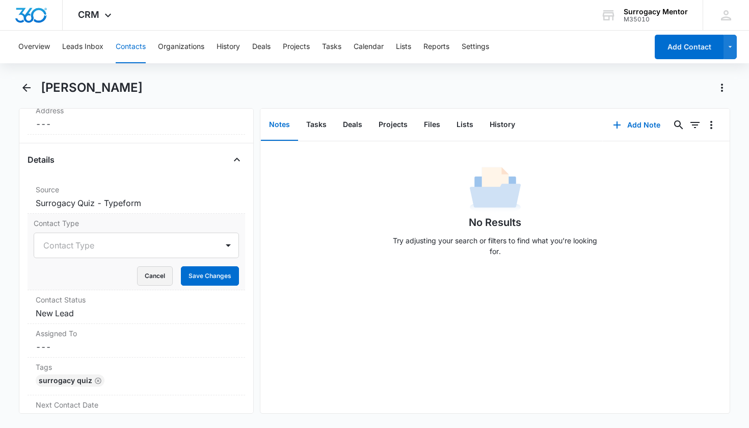
click at [152, 271] on button "Cancel" at bounding box center [155, 275] width 36 height 19
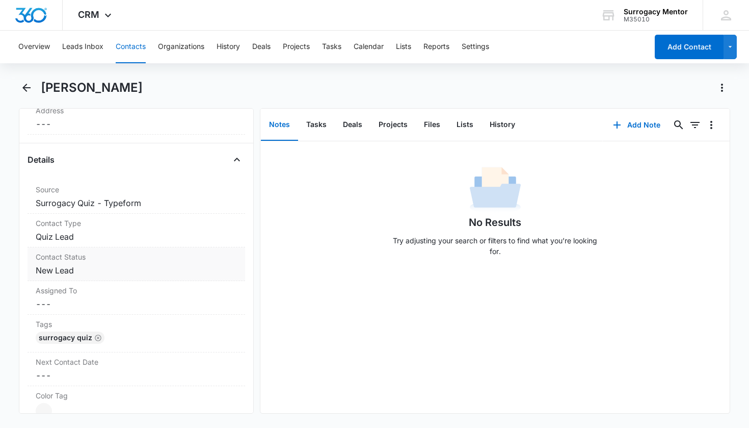
click at [74, 273] on dd "Cancel Save Changes New Lead" at bounding box center [137, 270] width 202 height 12
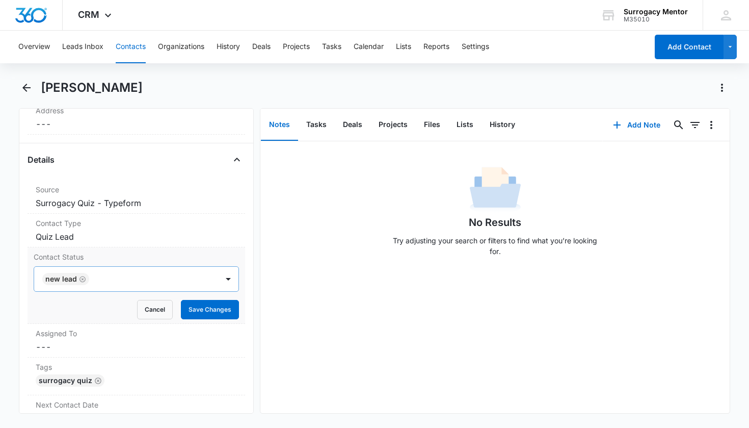
click at [83, 280] on icon "Remove New Lead" at bounding box center [82, 279] width 7 height 8
click at [98, 279] on div "Contact Status" at bounding box center [124, 279] width 162 height 12
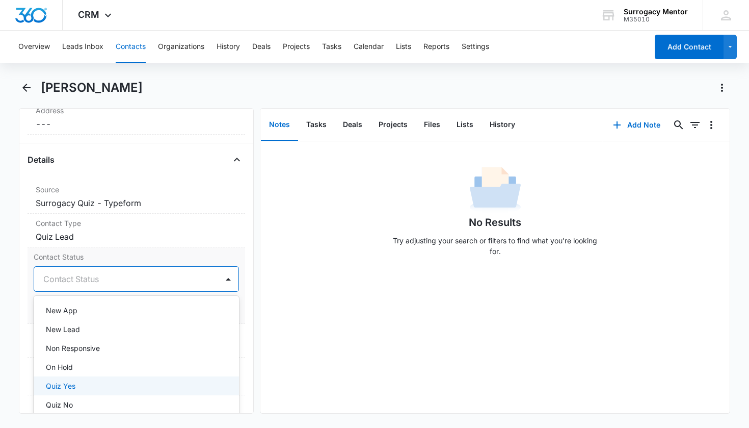
scroll to position [177, 0]
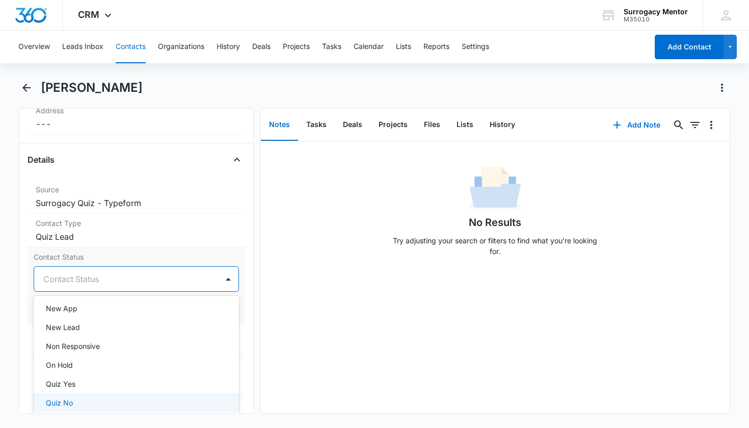
click at [85, 396] on div "Quiz No" at bounding box center [137, 402] width 206 height 19
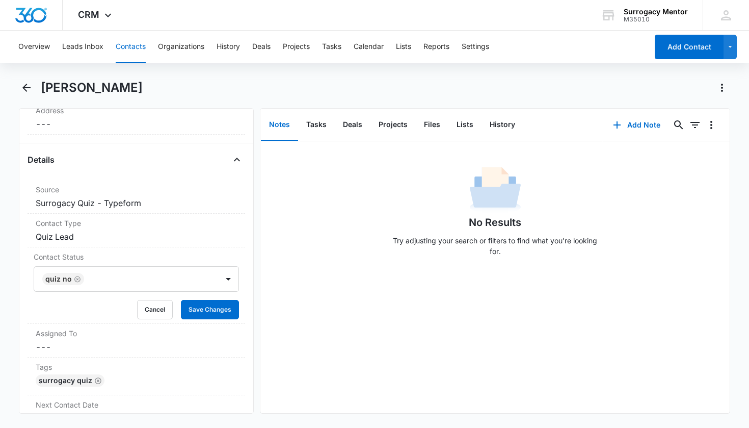
click at [238, 295] on div "Remove MB [PERSON_NAME] Contact Info Name Cancel Save Changes [PERSON_NAME] Pho…" at bounding box center [136, 260] width 235 height 305
click at [227, 311] on button "Save Changes" at bounding box center [210, 309] width 58 height 19
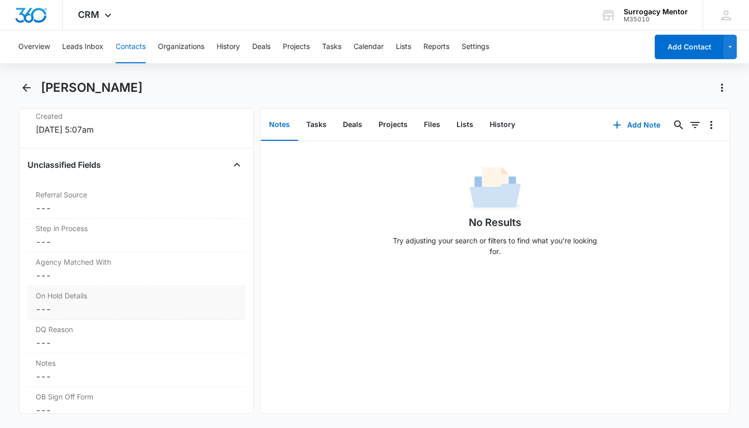
scroll to position [772, 0]
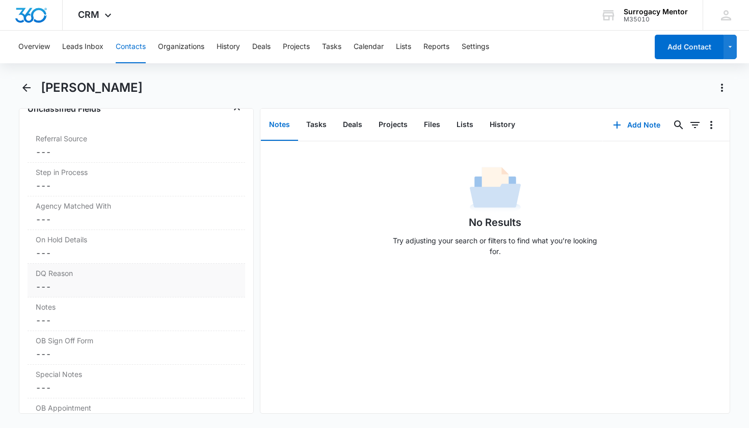
click at [75, 276] on label "DQ Reason" at bounding box center [137, 273] width 202 height 11
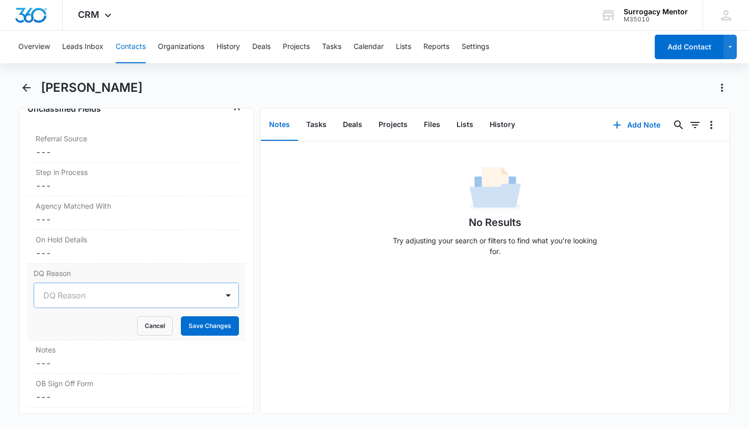
click at [69, 298] on div "DQ Reason" at bounding box center [124, 295] width 162 height 12
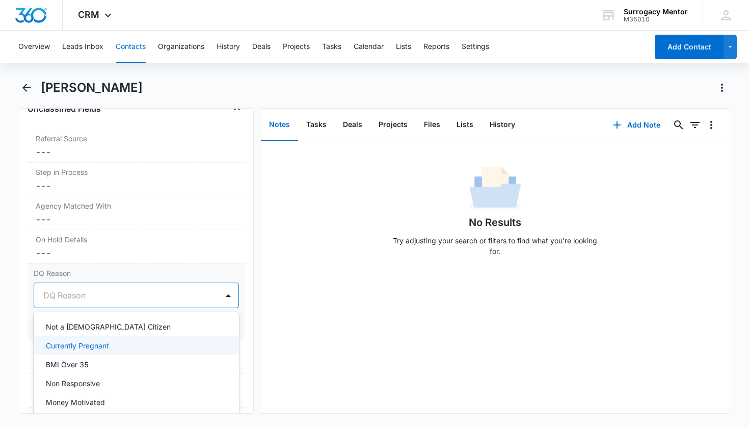
scroll to position [138, 0]
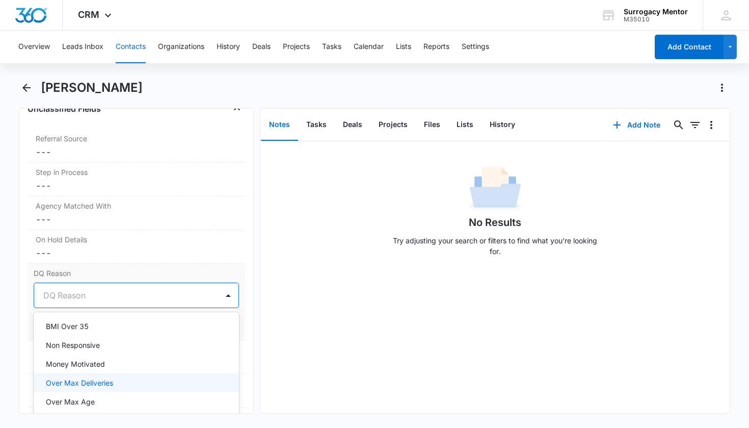
click at [107, 380] on p "Over Max Deliveries" at bounding box center [79, 382] width 67 height 11
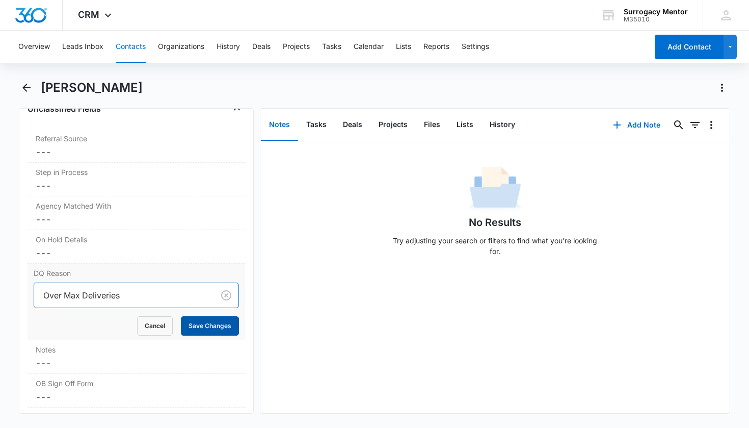
click at [216, 328] on button "Save Changes" at bounding box center [210, 325] width 58 height 19
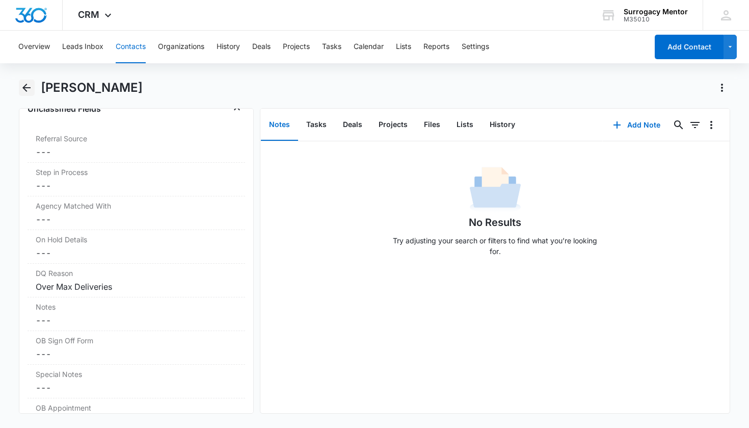
click at [36, 92] on div "[PERSON_NAME]" at bounding box center [375, 94] width 712 height 29
click at [30, 93] on icon "Back" at bounding box center [26, 88] width 12 height 12
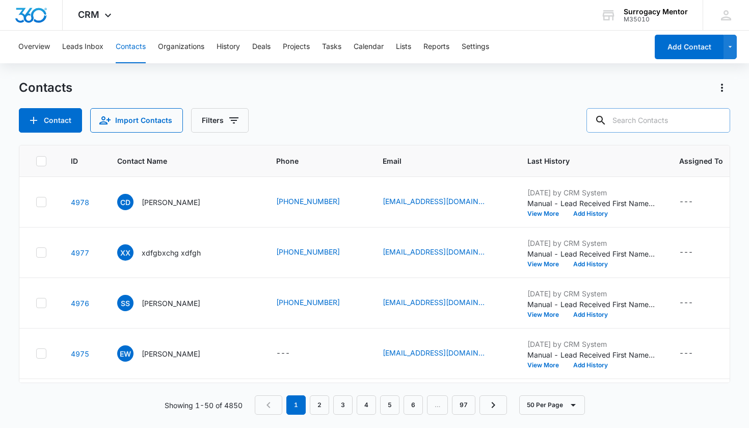
click at [632, 114] on input "text" at bounding box center [659, 120] width 144 height 24
type input "fsda"
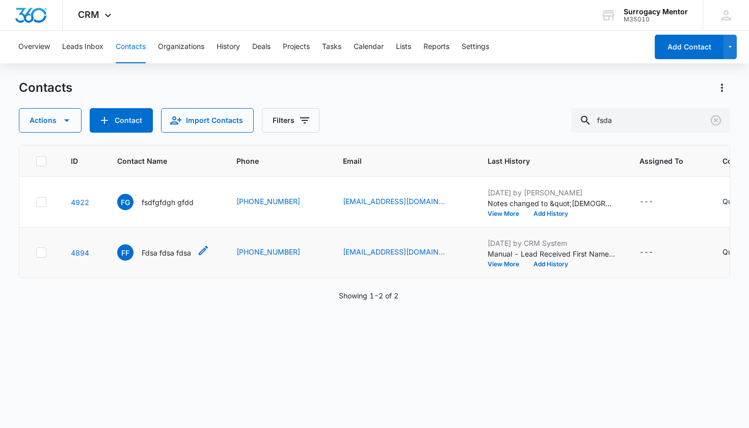
click at [165, 255] on p "Fdsa fdsa fdsa" at bounding box center [166, 252] width 49 height 11
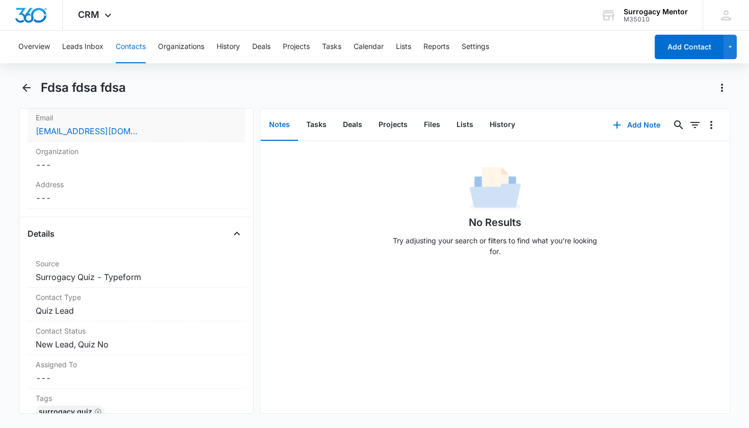
scroll to position [327, 0]
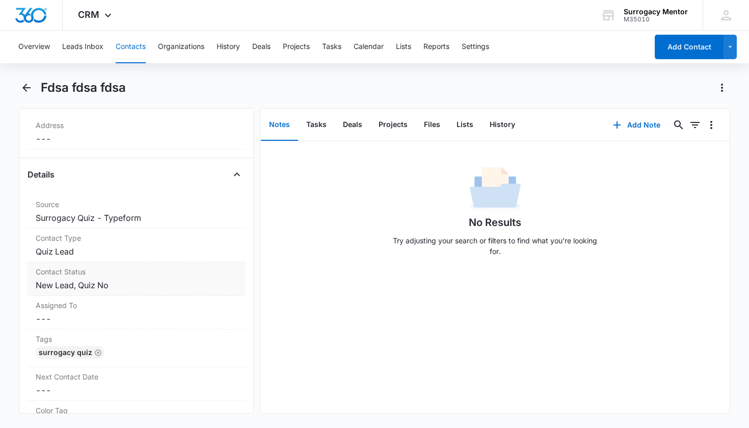
click at [109, 281] on dd "Cancel Save Changes New Lead, Quiz No" at bounding box center [137, 285] width 202 height 12
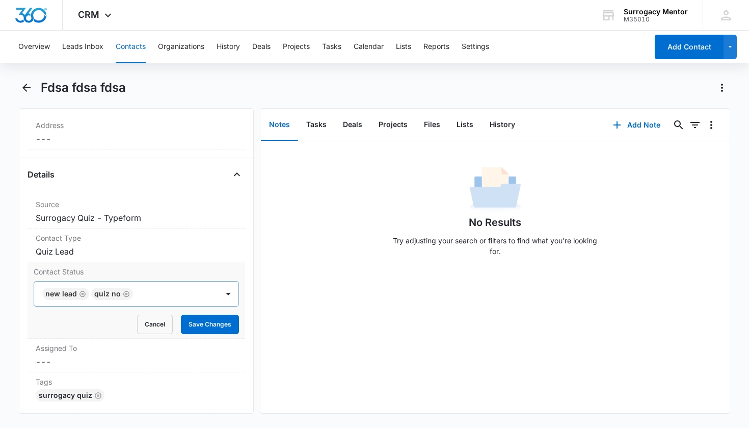
click at [82, 295] on icon "Remove New Lead" at bounding box center [82, 294] width 7 height 8
click at [219, 320] on button "Save Changes" at bounding box center [210, 323] width 58 height 19
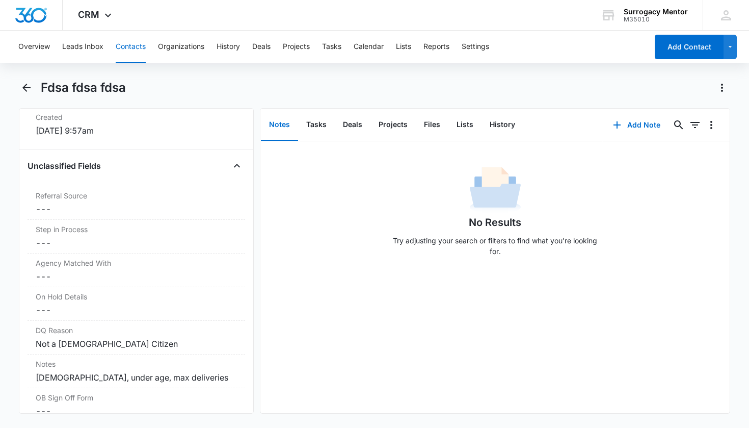
scroll to position [717, 0]
click at [24, 88] on icon "Back" at bounding box center [26, 88] width 8 height 8
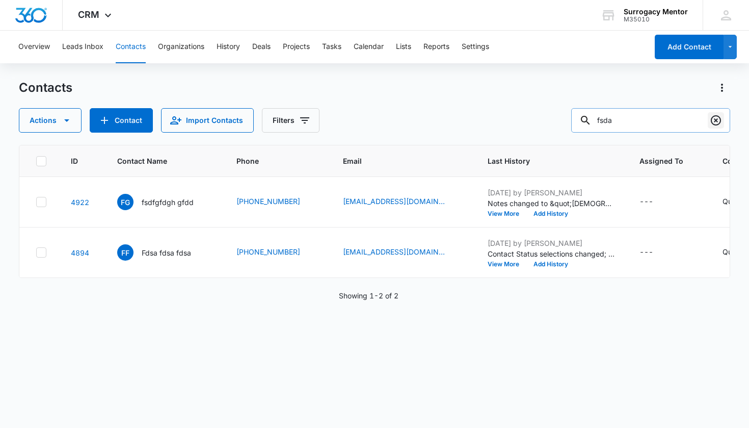
click at [718, 122] on icon "Clear" at bounding box center [716, 120] width 12 height 12
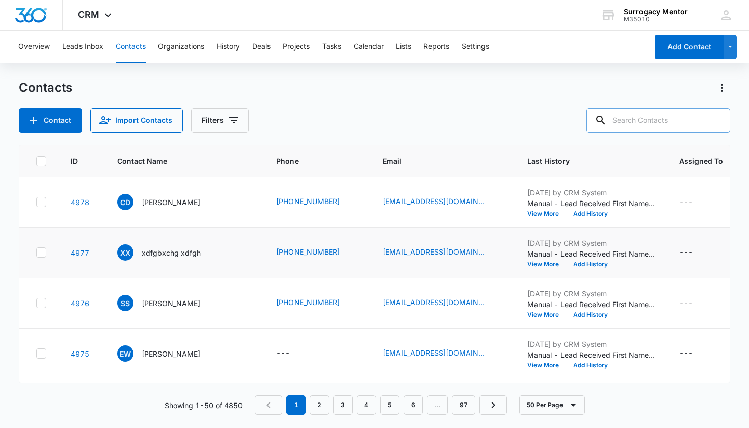
scroll to position [23, 0]
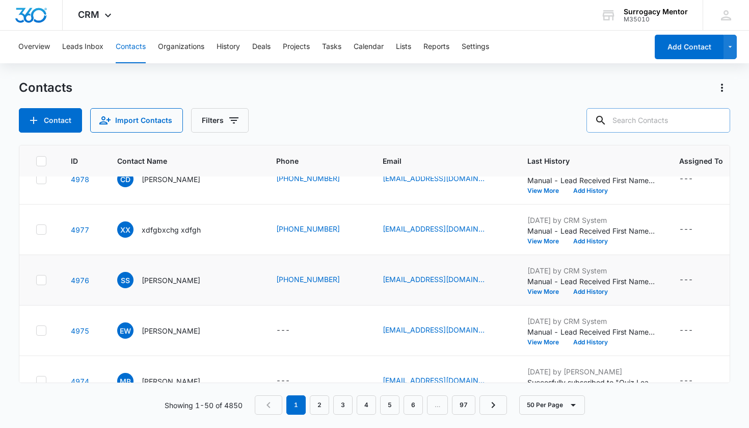
click at [177, 334] on p "[PERSON_NAME]" at bounding box center [171, 330] width 59 height 11
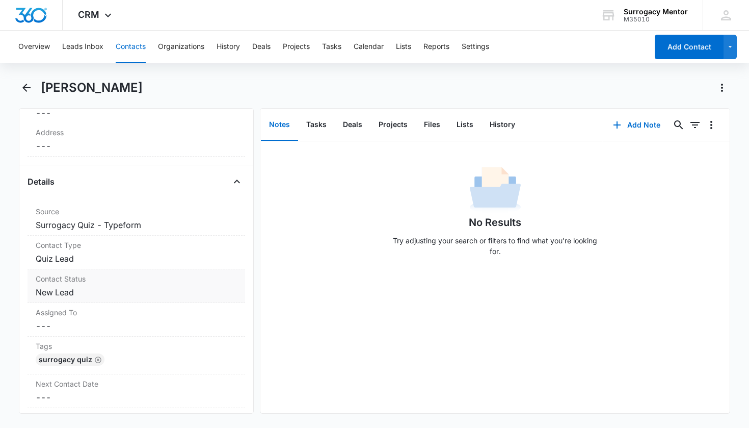
scroll to position [352, 0]
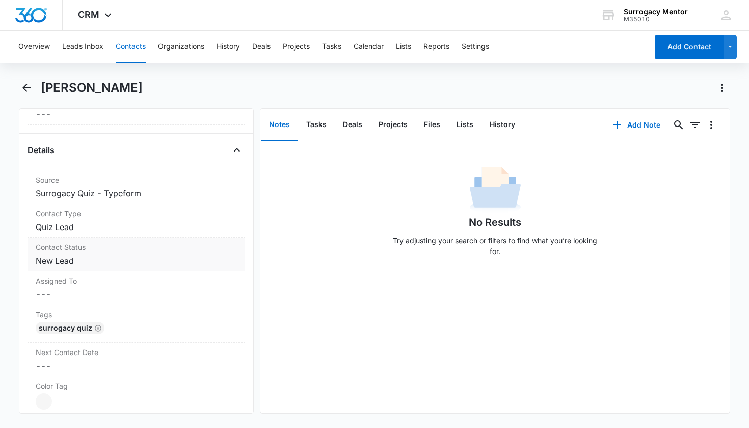
click at [71, 265] on dd "Cancel Save Changes New Lead" at bounding box center [137, 260] width 202 height 12
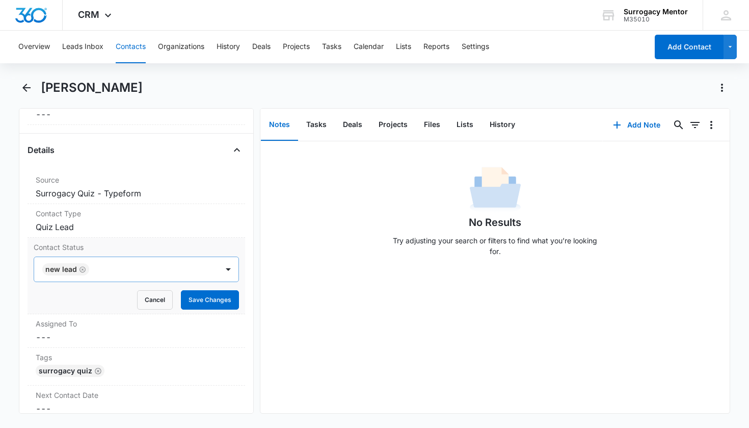
click at [80, 269] on icon "Remove New Lead" at bounding box center [83, 269] width 6 height 6
click at [96, 271] on div "Contact Status" at bounding box center [124, 269] width 162 height 12
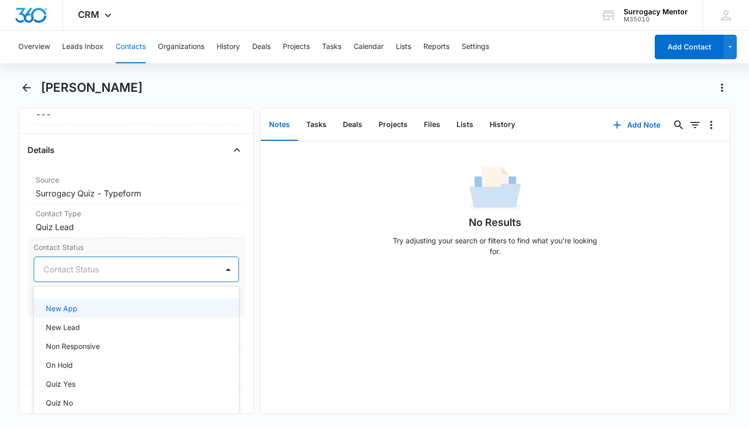
scroll to position [209, 0]
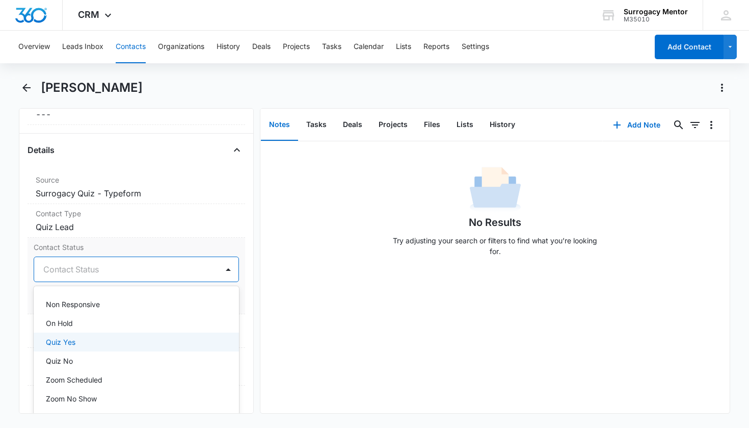
drag, startPoint x: 62, startPoint y: 346, endPoint x: 67, endPoint y: 344, distance: 5.3
click at [63, 346] on p "Quiz Yes" at bounding box center [61, 341] width 30 height 11
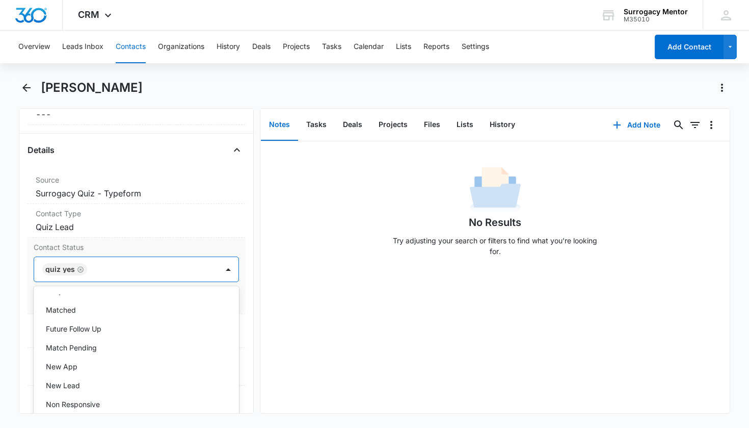
scroll to position [92, 0]
click at [234, 298] on div "Contact Status option Quiz Yes, selected. On Hold, 13 of 25. 25 results availab…" at bounding box center [137, 275] width 218 height 76
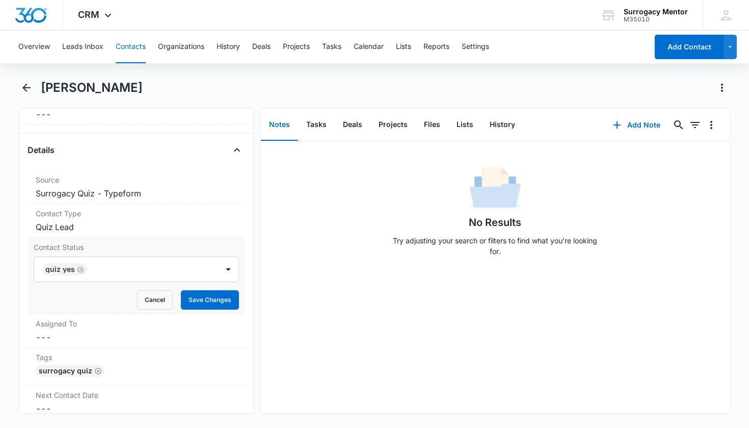
click at [226, 300] on button "Save Changes" at bounding box center [210, 299] width 58 height 19
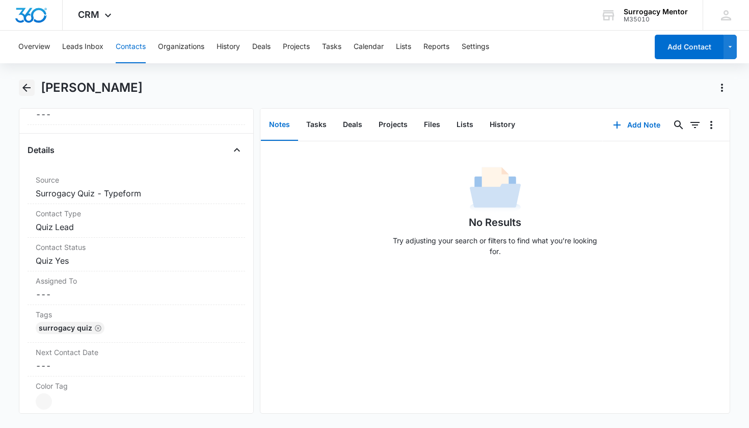
click at [22, 91] on icon "Back" at bounding box center [26, 88] width 12 height 12
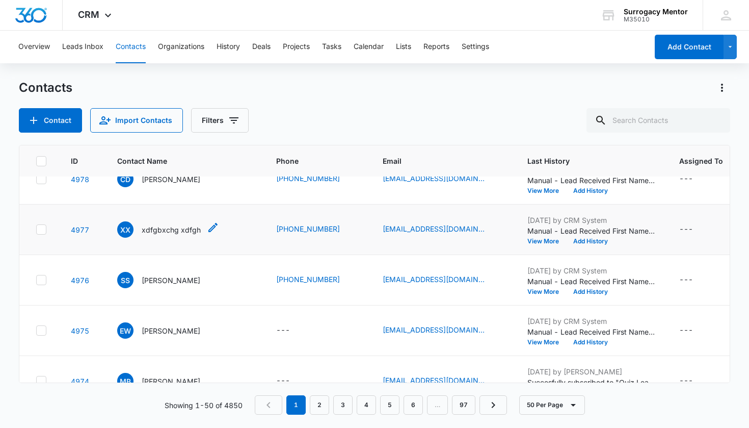
scroll to position [12, 0]
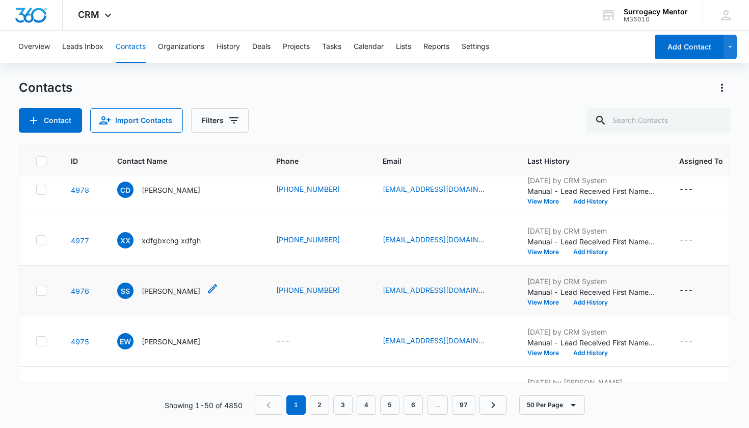
click at [179, 286] on p "[PERSON_NAME]" at bounding box center [171, 290] width 59 height 11
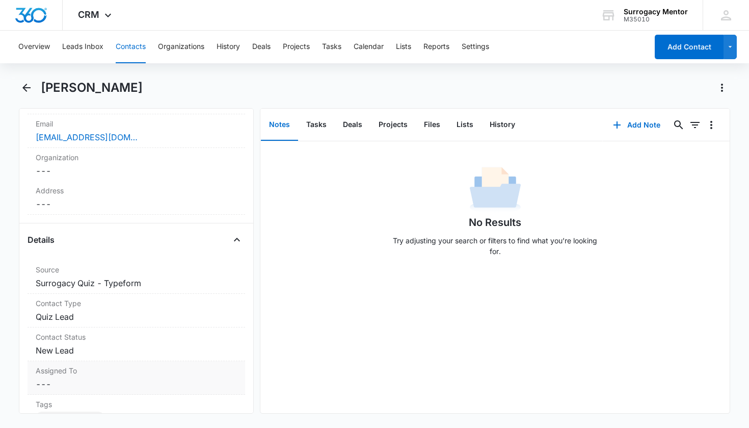
scroll to position [341, 0]
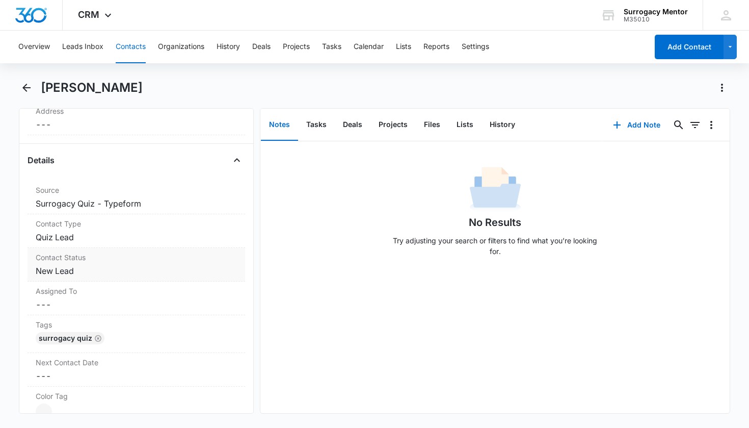
click at [58, 272] on dd "Cancel Save Changes New Lead" at bounding box center [137, 270] width 202 height 12
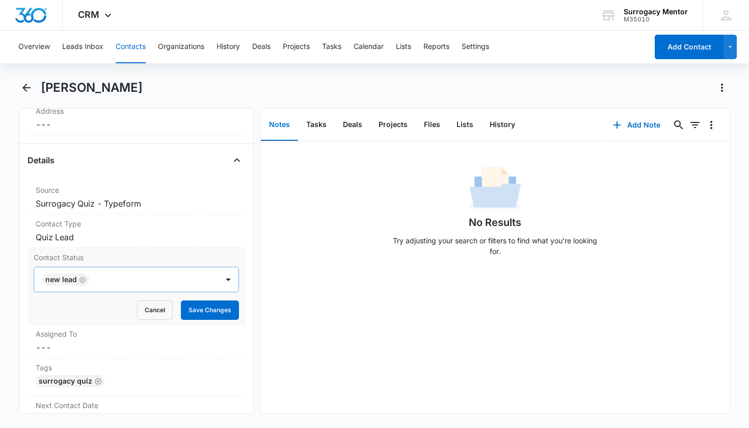
click at [83, 280] on icon "Remove New Lead" at bounding box center [83, 279] width 6 height 6
drag, startPoint x: 83, startPoint y: 280, endPoint x: 92, endPoint y: 278, distance: 9.9
click at [92, 278] on div "Contact Status" at bounding box center [124, 279] width 162 height 12
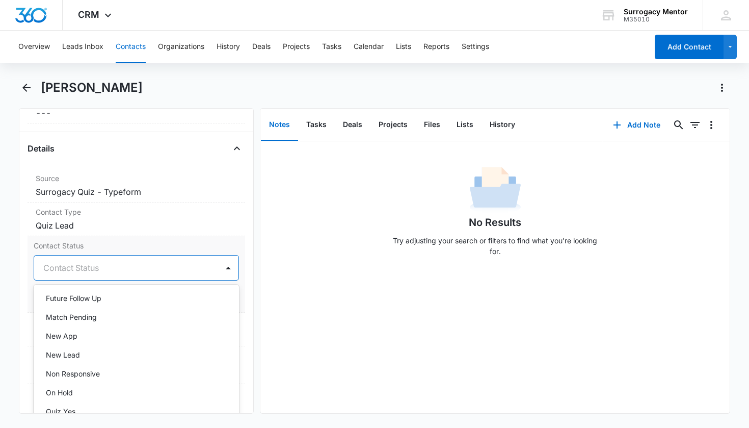
scroll to position [207, 0]
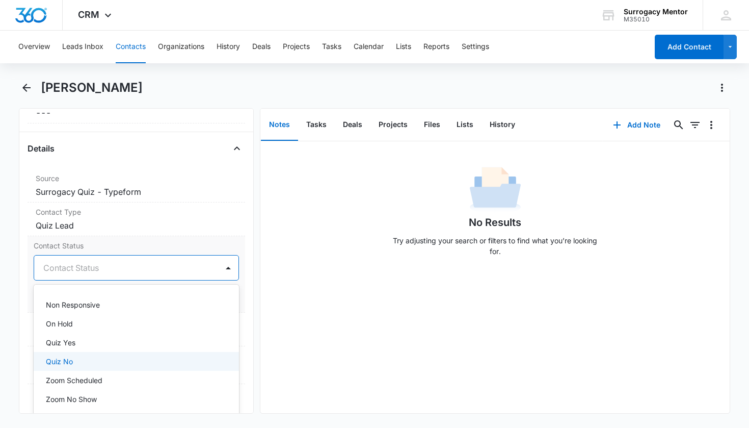
click at [96, 356] on div "Quiz No" at bounding box center [135, 361] width 179 height 11
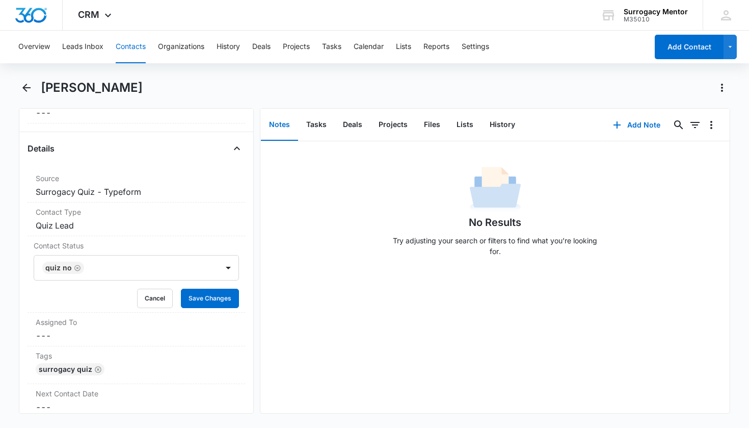
click at [239, 298] on div "Remove SS [PERSON_NAME] Contact Info Name Cancel Save Changes [PERSON_NAME] Pho…" at bounding box center [136, 260] width 235 height 305
click at [222, 303] on button "Save Changes" at bounding box center [210, 297] width 58 height 19
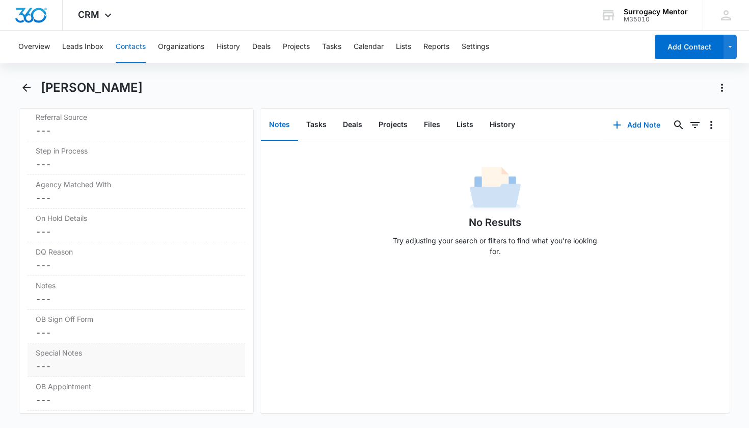
scroll to position [832, 0]
click at [91, 232] on dd "Cancel Save Changes ---" at bounding box center [137, 227] width 202 height 12
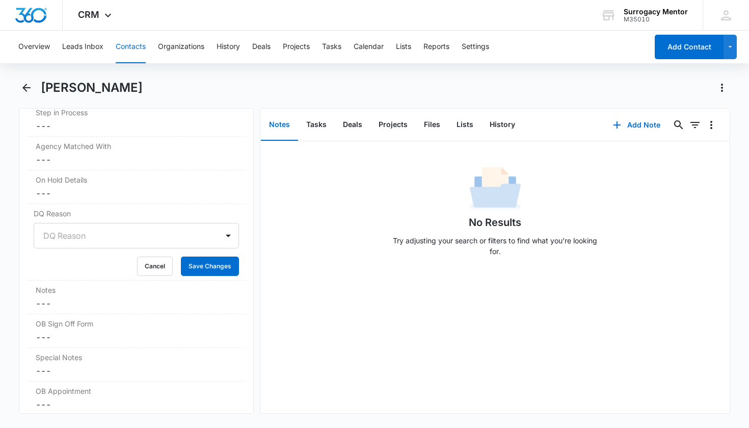
click at [75, 236] on div "DQ Reason" at bounding box center [124, 235] width 162 height 12
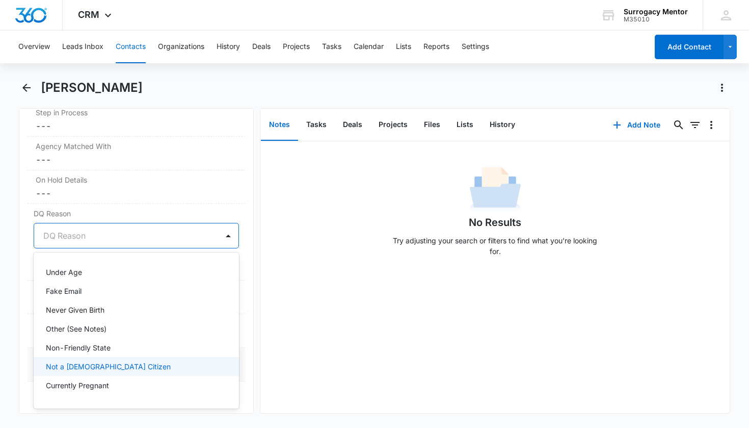
click at [80, 362] on p "Not a [DEMOGRAPHIC_DATA] Citizen" at bounding box center [108, 366] width 125 height 11
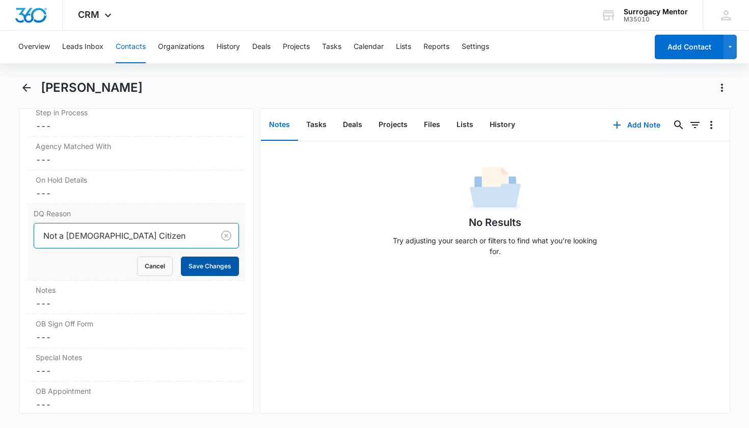
click at [192, 270] on button "Save Changes" at bounding box center [210, 265] width 58 height 19
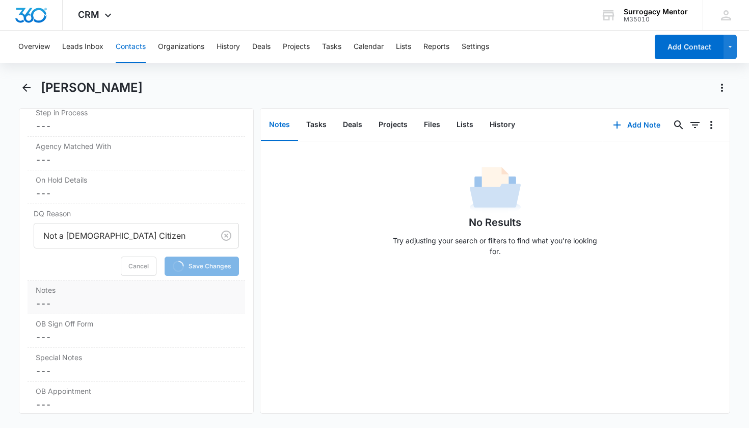
click at [66, 299] on dd "Cancel Save Changes ---" at bounding box center [137, 303] width 202 height 12
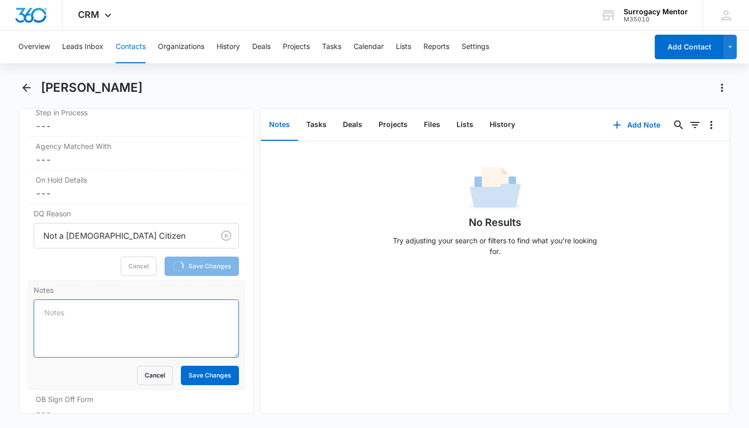
click at [65, 306] on textarea "Notes" at bounding box center [137, 328] width 206 height 58
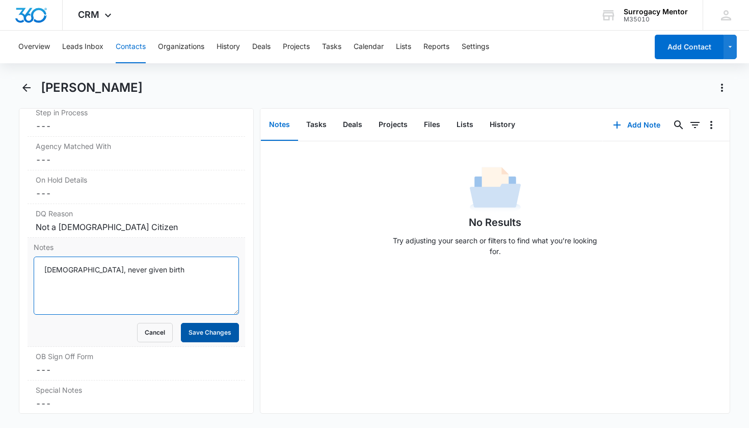
type textarea "[DEMOGRAPHIC_DATA], never given birth"
click at [224, 337] on button "Save Changes" at bounding box center [210, 332] width 58 height 19
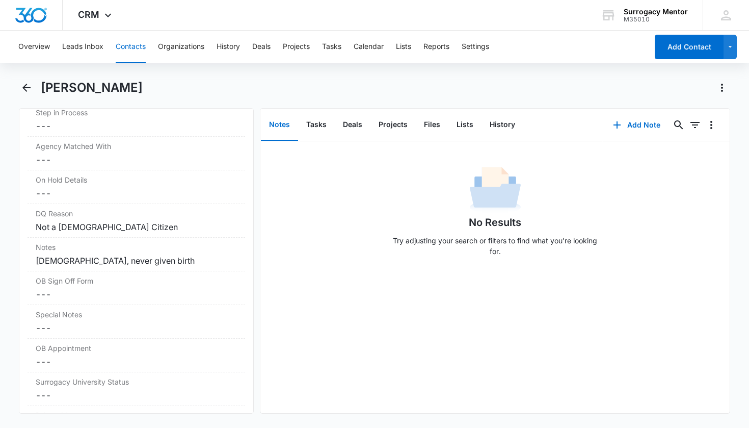
click at [26, 78] on div "Overview Leads Inbox Contacts Organizations History Deals Projects Tasks Calend…" at bounding box center [374, 228] width 749 height 395
click at [27, 85] on icon "Back" at bounding box center [26, 88] width 8 height 8
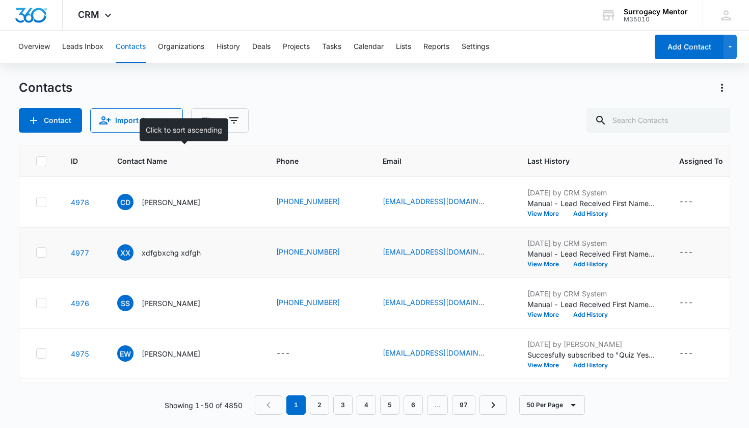
scroll to position [12, 0]
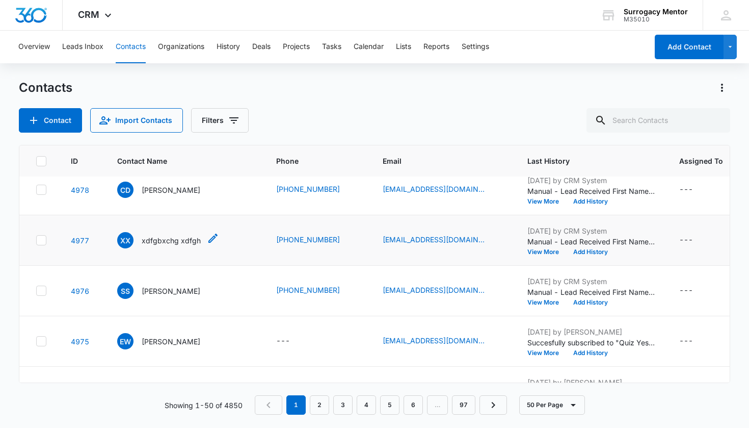
click at [166, 243] on p "xdfgbxchg xdfgh" at bounding box center [171, 240] width 59 height 11
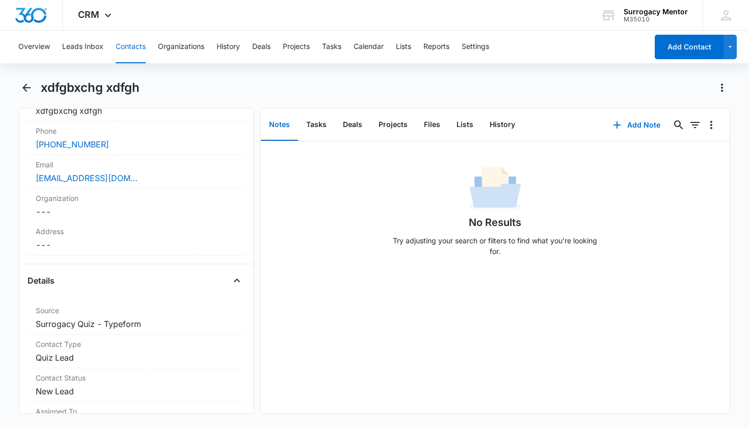
scroll to position [314, 0]
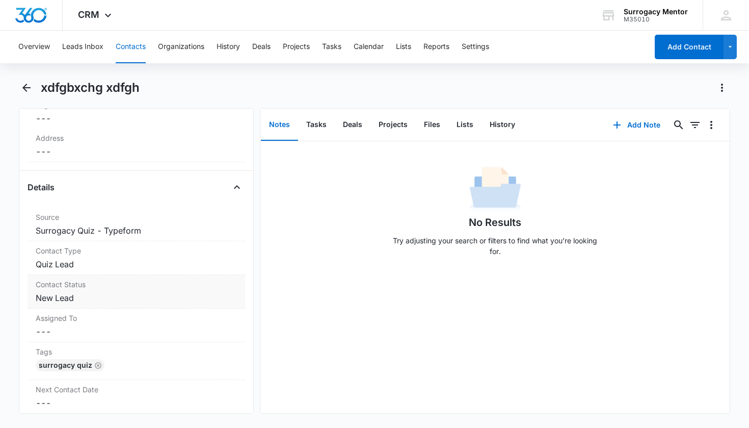
click at [67, 297] on dd "Cancel Save Changes New Lead" at bounding box center [137, 298] width 202 height 12
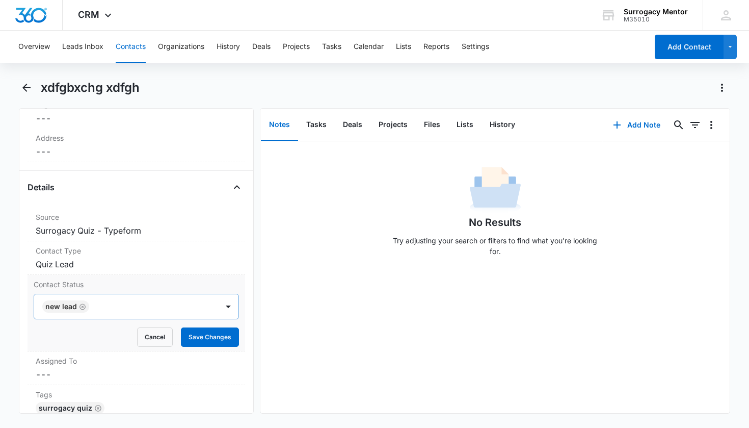
click at [80, 307] on icon "Remove New Lead" at bounding box center [83, 306] width 6 height 6
click at [105, 304] on div at bounding box center [124, 306] width 162 height 14
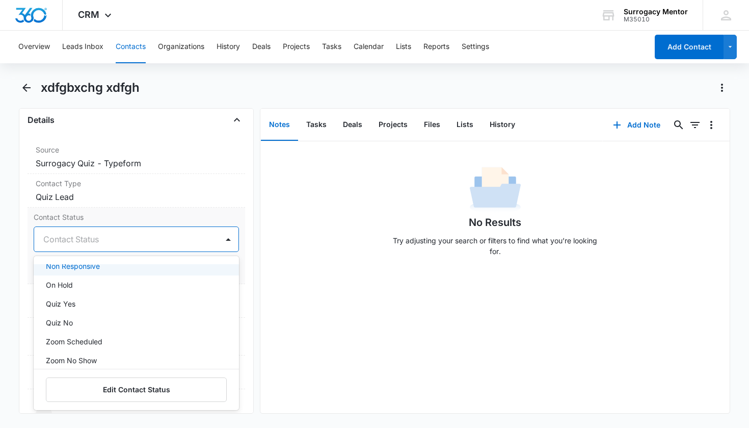
scroll to position [219, 0]
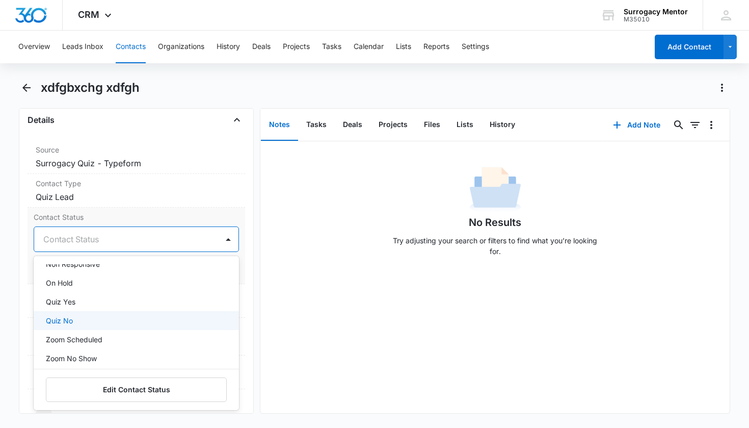
click at [100, 314] on div "Quiz No" at bounding box center [137, 320] width 206 height 19
click at [240, 299] on div "Remove xx xdfgbxchg xdfgh Contact Info Name Cancel Save Changes xdfgbxchg xdfgh…" at bounding box center [136, 260] width 235 height 305
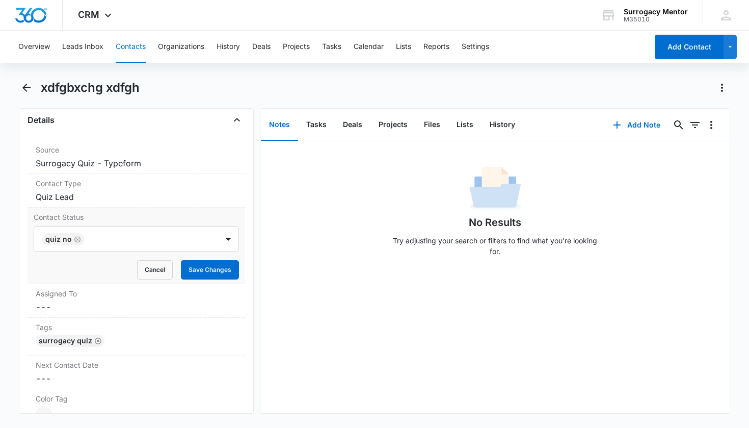
click at [220, 279] on div "Contact Status Quiz No Cancel Save Changes" at bounding box center [137, 245] width 218 height 76
click at [219, 274] on button "Save Changes" at bounding box center [210, 269] width 58 height 19
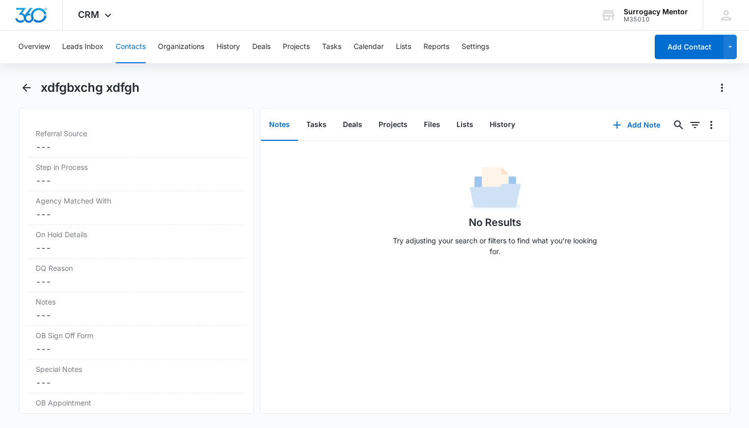
scroll to position [842, 0]
click at [86, 216] on dd "Cancel Save Changes ---" at bounding box center [137, 216] width 202 height 12
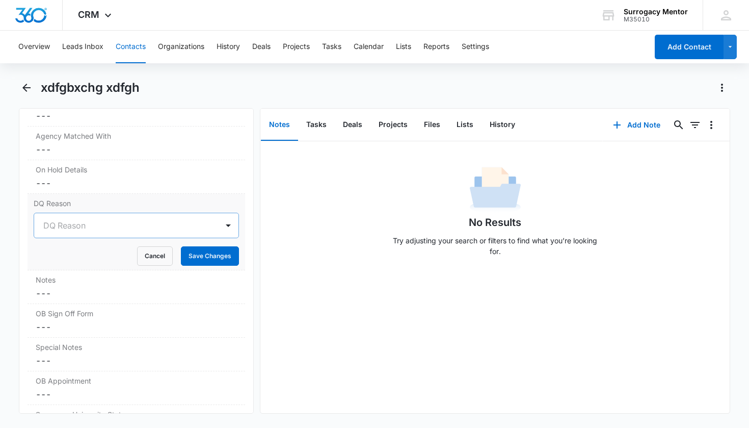
click at [74, 226] on div "DQ Reason" at bounding box center [124, 225] width 162 height 12
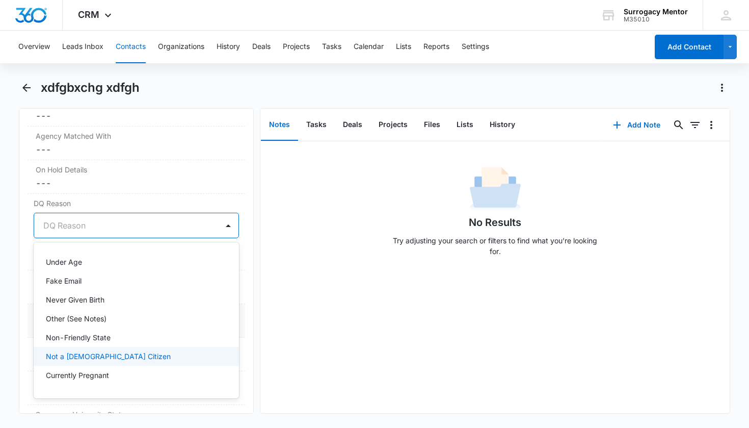
drag, startPoint x: 88, startPoint y: 353, endPoint x: 96, endPoint y: 334, distance: 21.0
click at [88, 354] on p "Not a [DEMOGRAPHIC_DATA] Citizen" at bounding box center [108, 356] width 125 height 11
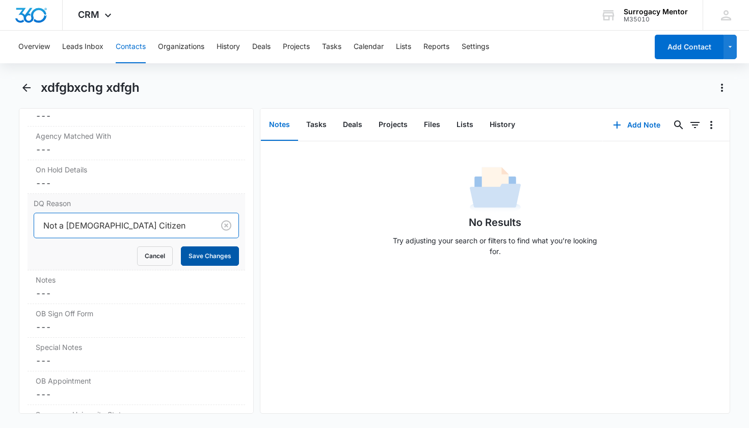
click at [210, 251] on button "Save Changes" at bounding box center [210, 255] width 58 height 19
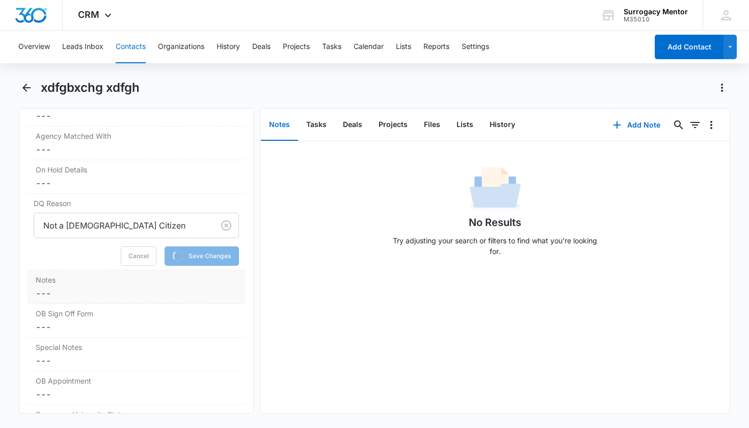
click at [98, 293] on dd "Cancel Save Changes ---" at bounding box center [137, 293] width 202 height 12
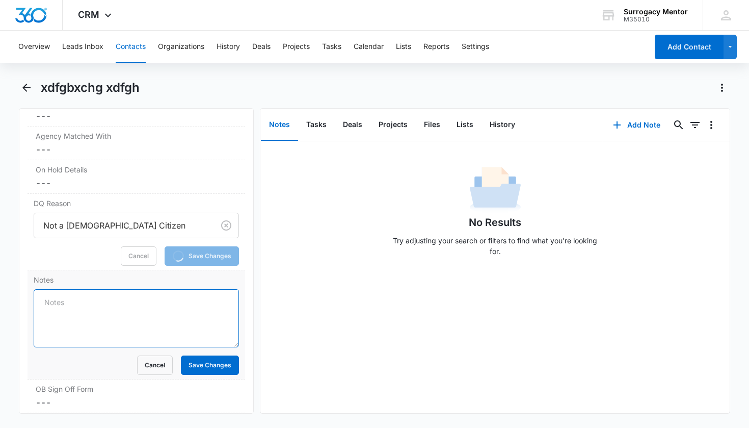
click at [99, 295] on textarea "Notes" at bounding box center [137, 318] width 206 height 58
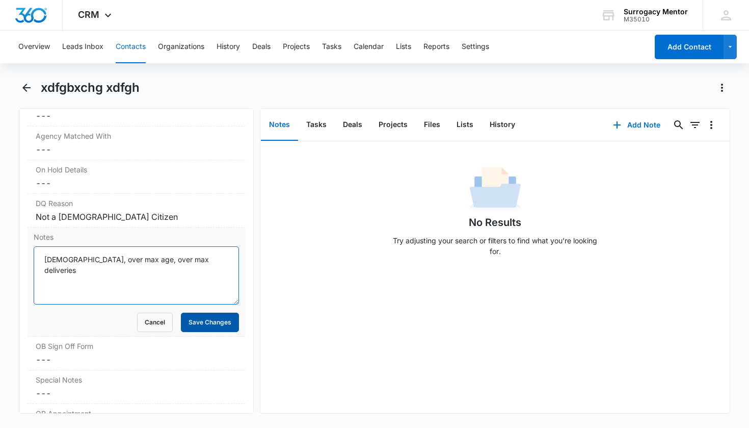
type textarea "[DEMOGRAPHIC_DATA], over max age, over max deliveries"
click at [198, 320] on button "Save Changes" at bounding box center [210, 321] width 58 height 19
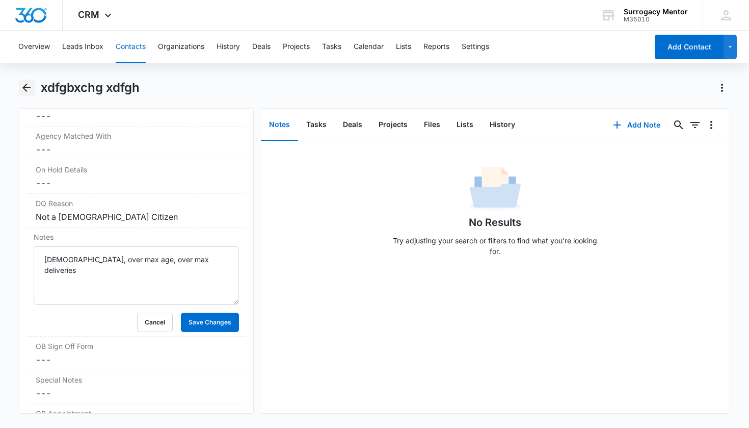
click at [24, 91] on icon "Back" at bounding box center [26, 88] width 12 height 12
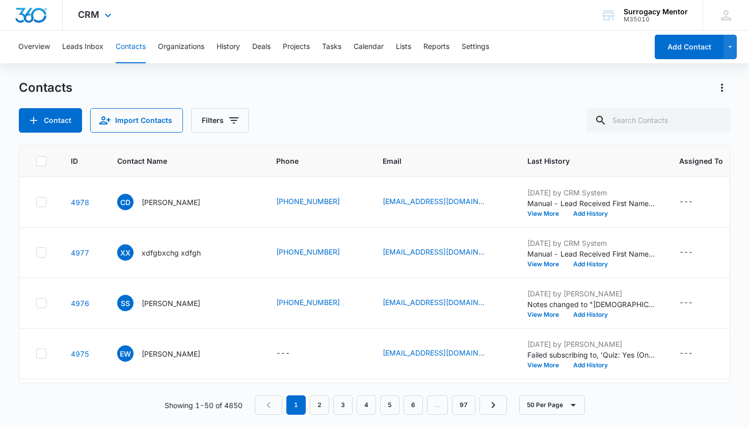
scroll to position [12, 0]
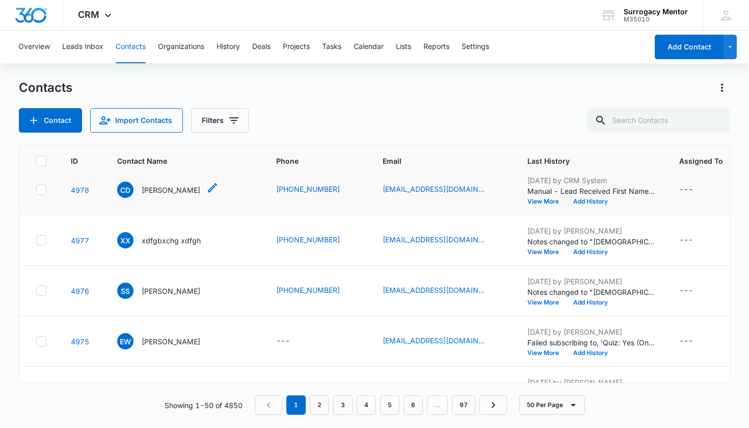
click at [162, 190] on p "[PERSON_NAME]" at bounding box center [171, 189] width 59 height 11
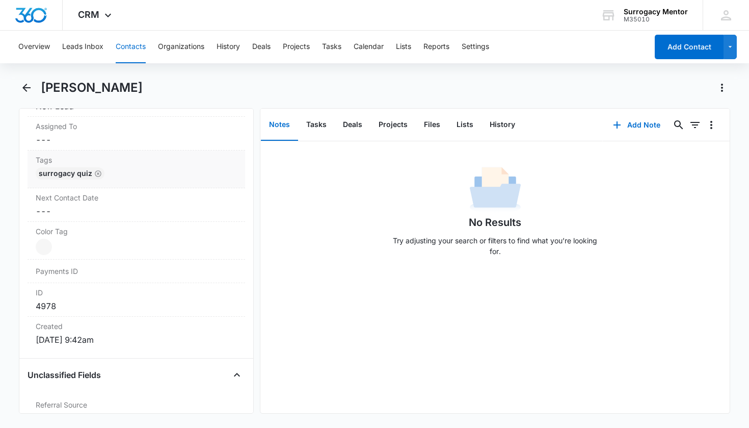
scroll to position [435, 0]
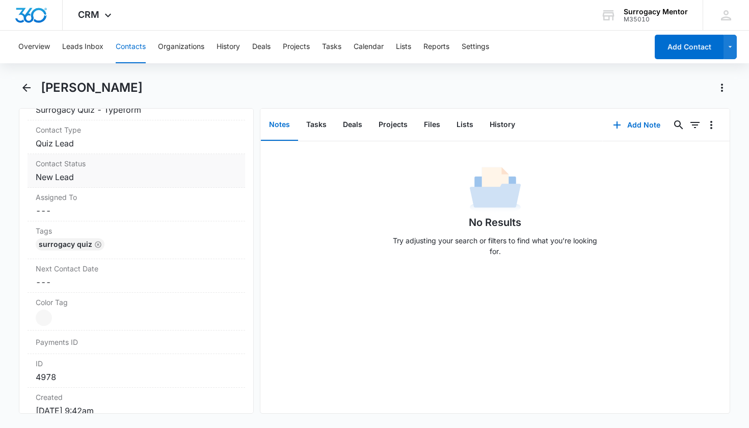
click at [46, 181] on dd "Cancel Save Changes New Lead" at bounding box center [137, 177] width 202 height 12
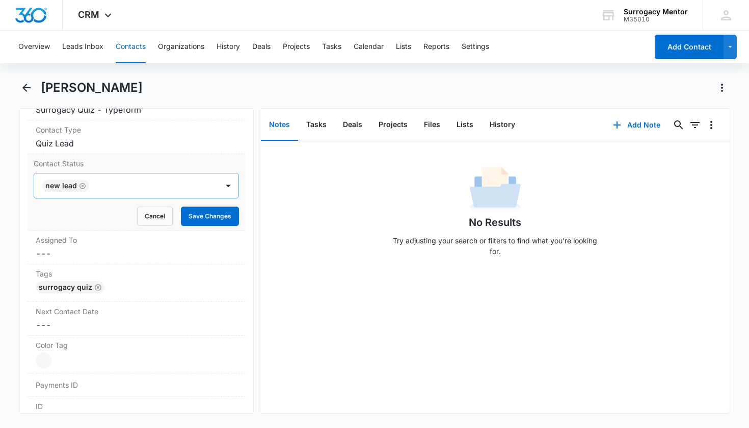
click at [79, 184] on icon "Remove New Lead" at bounding box center [82, 186] width 7 height 8
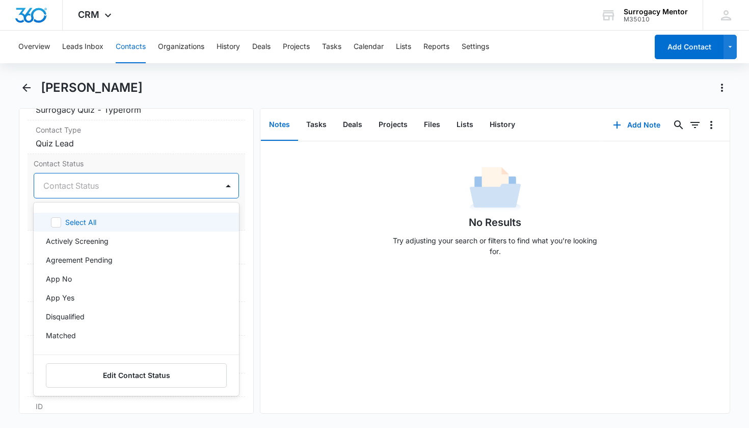
click at [85, 184] on div "Contact Status" at bounding box center [124, 185] width 162 height 12
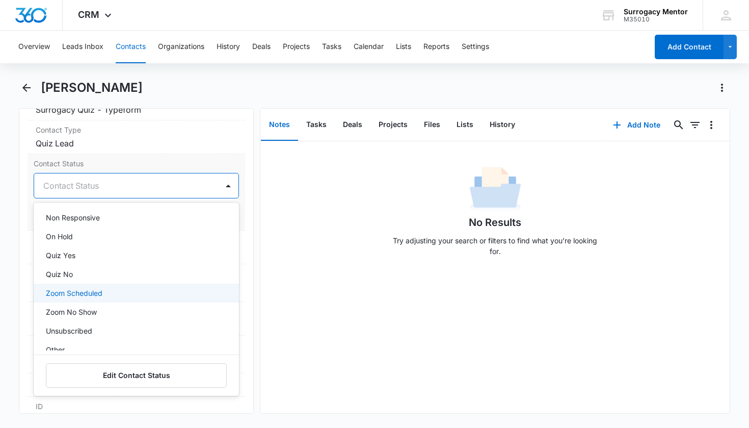
scroll to position [214, 0]
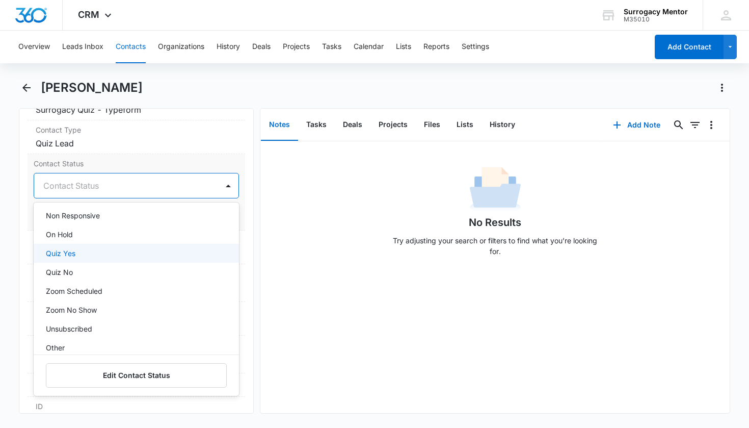
click at [78, 254] on div "Quiz Yes" at bounding box center [135, 253] width 179 height 11
click at [236, 259] on div "Assigned To Cancel Save Changes ---" at bounding box center [137, 247] width 218 height 34
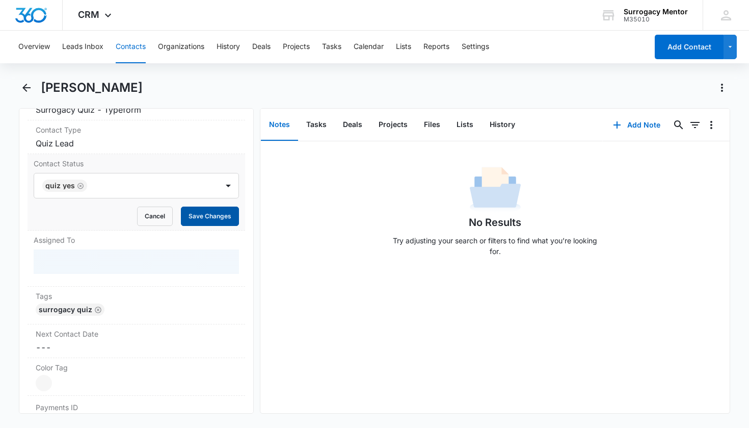
click at [218, 219] on button "Save Changes" at bounding box center [210, 215] width 58 height 19
